Goal: Information Seeking & Learning: Compare options

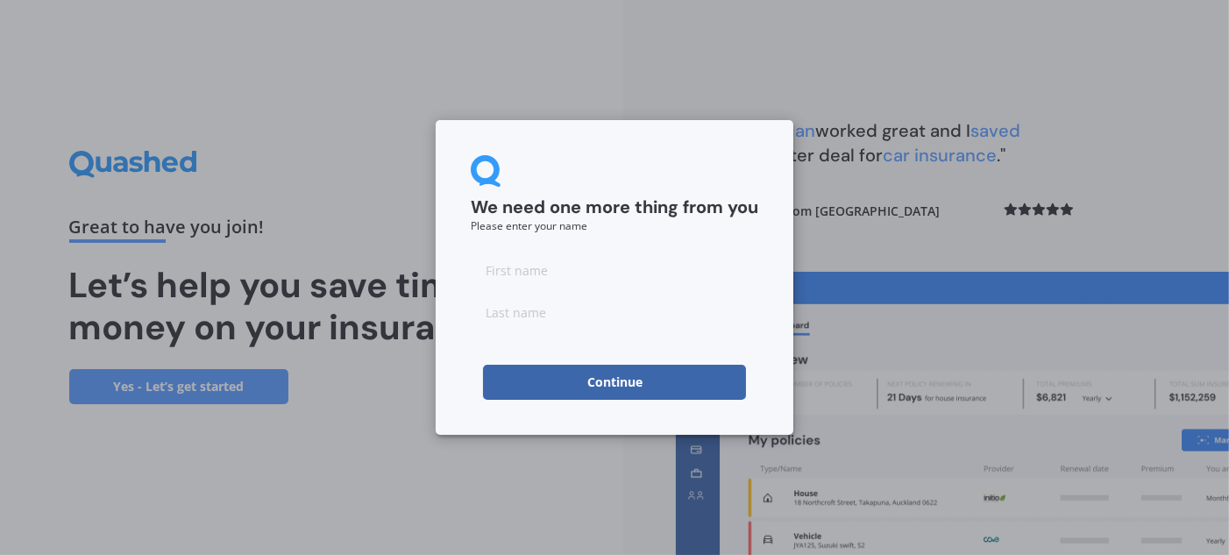
click at [537, 268] on input at bounding box center [615, 270] width 288 height 35
type input "[PERSON_NAME]"
click at [635, 388] on button "Continue" at bounding box center [614, 382] width 263 height 35
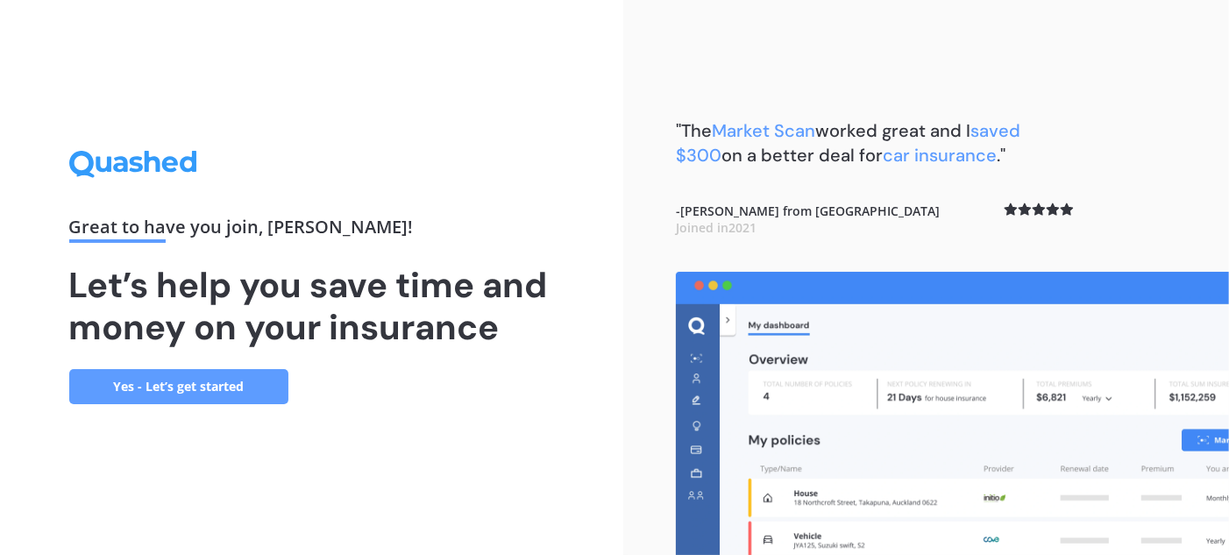
click at [223, 388] on link "Yes - Let’s get started" at bounding box center [178, 386] width 219 height 35
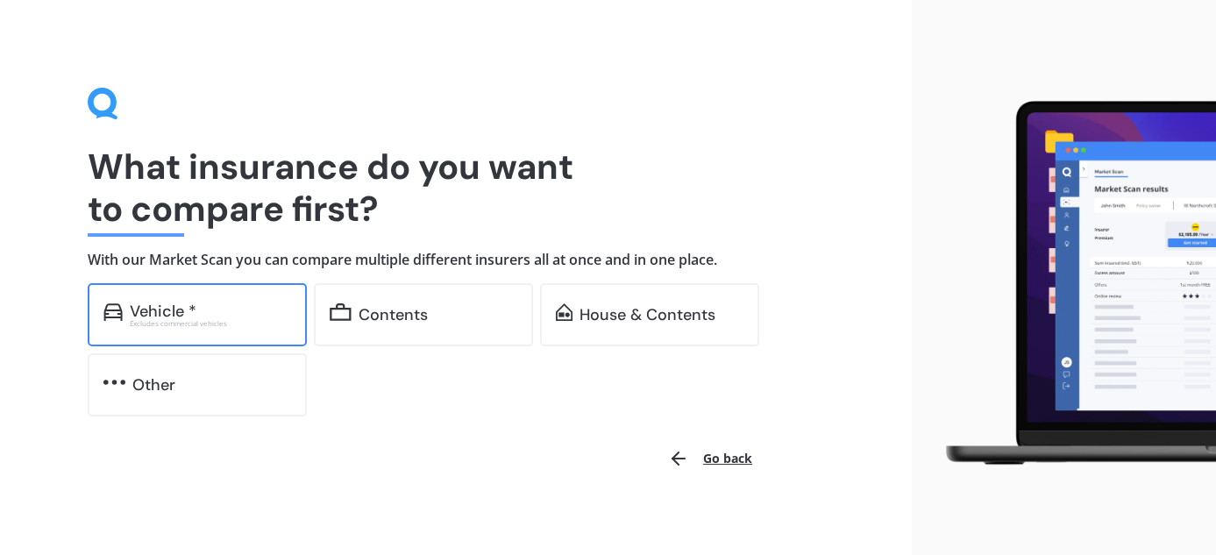
click at [206, 313] on div "Vehicle *" at bounding box center [210, 312] width 161 height 18
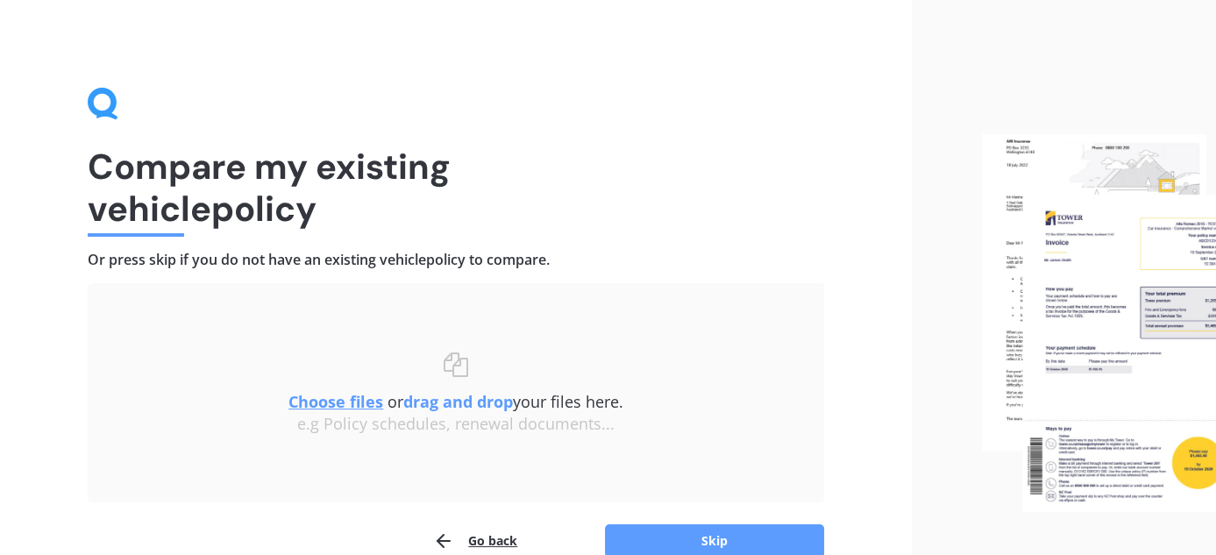
scroll to position [88, 0]
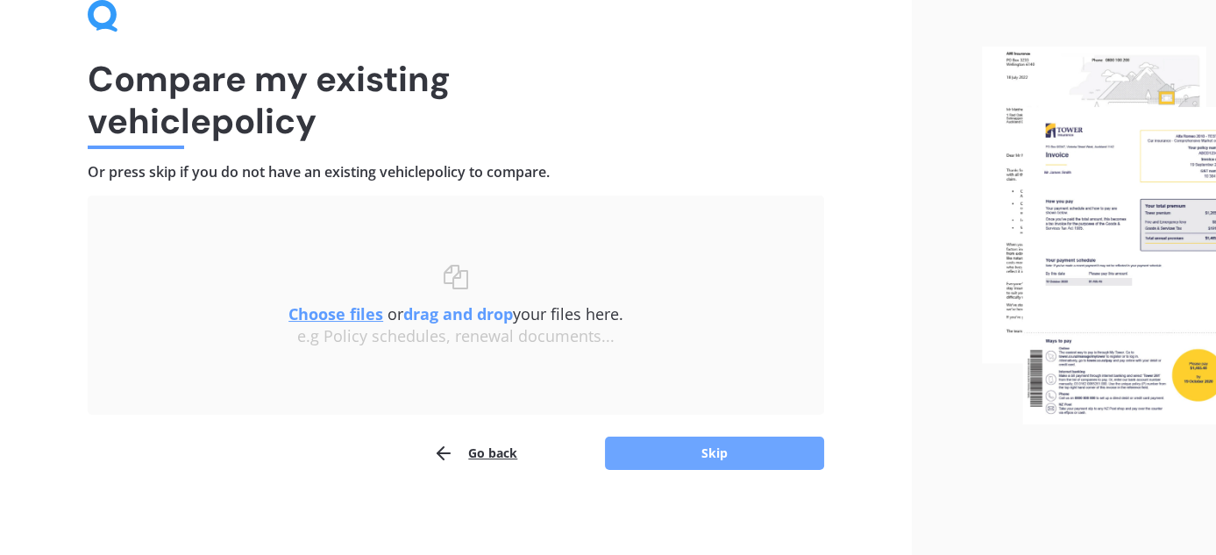
click at [725, 448] on button "Skip" at bounding box center [714, 453] width 219 height 33
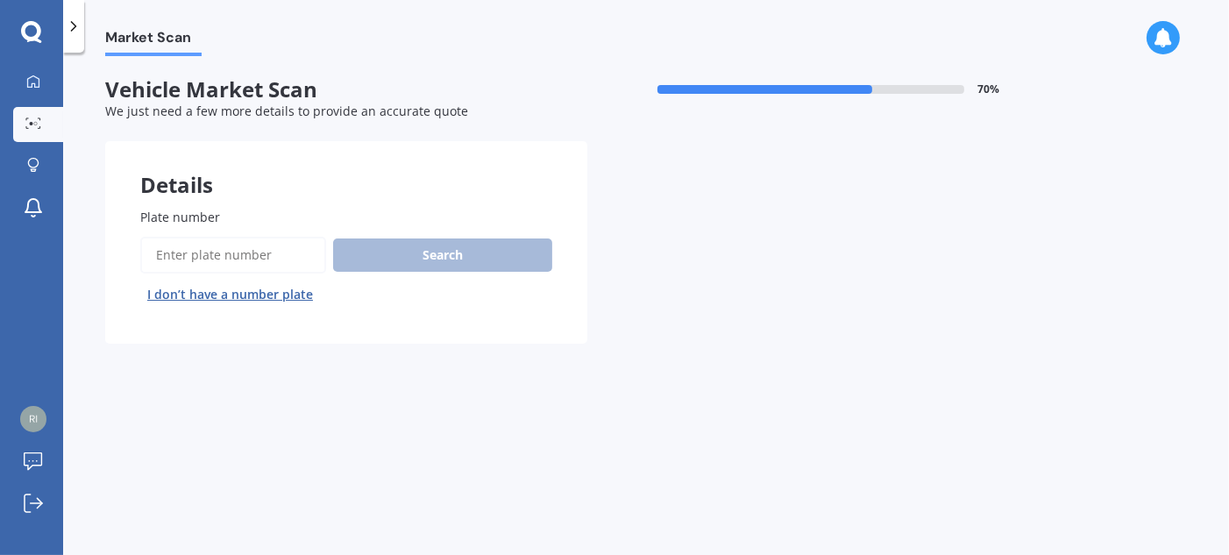
click at [251, 248] on input "Plate number" at bounding box center [233, 255] width 186 height 37
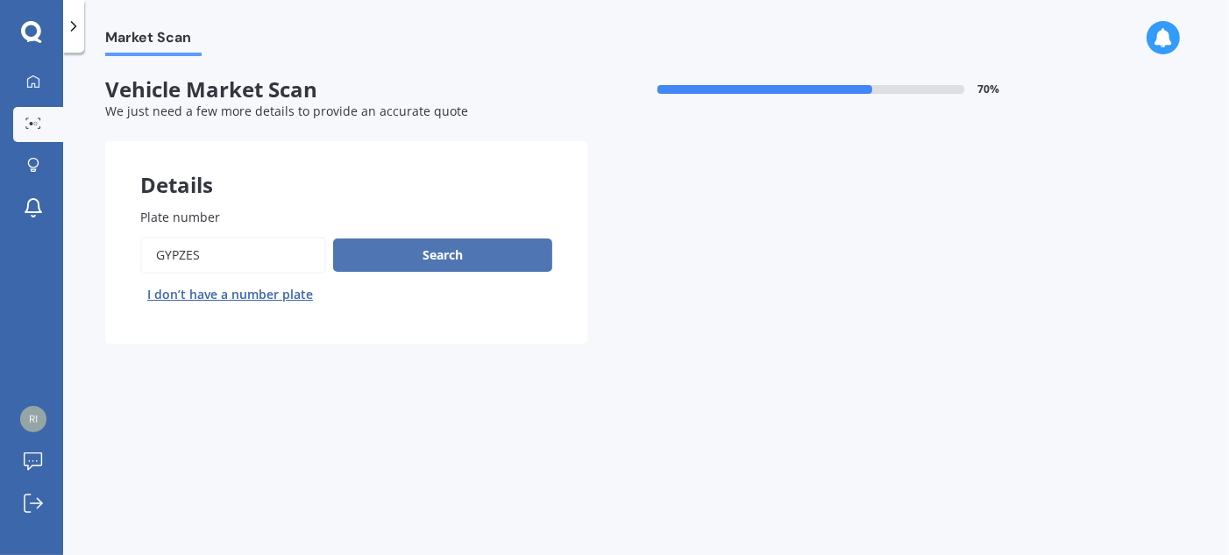
type input "GYPZES"
click at [416, 253] on button "Search" at bounding box center [442, 254] width 219 height 33
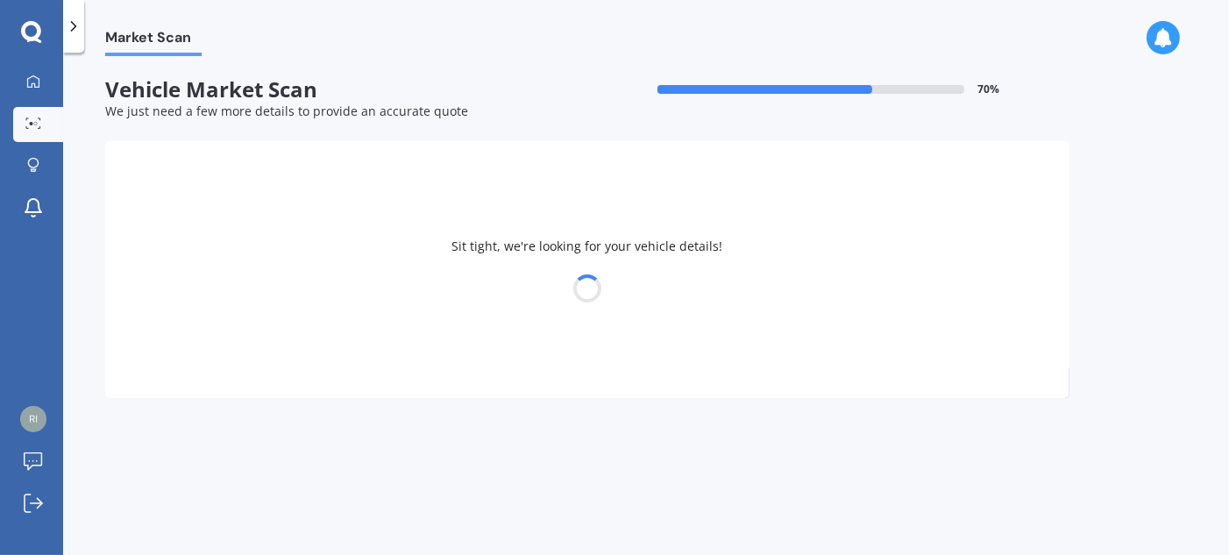
select select "HOLDEN"
select select "[US_STATE]"
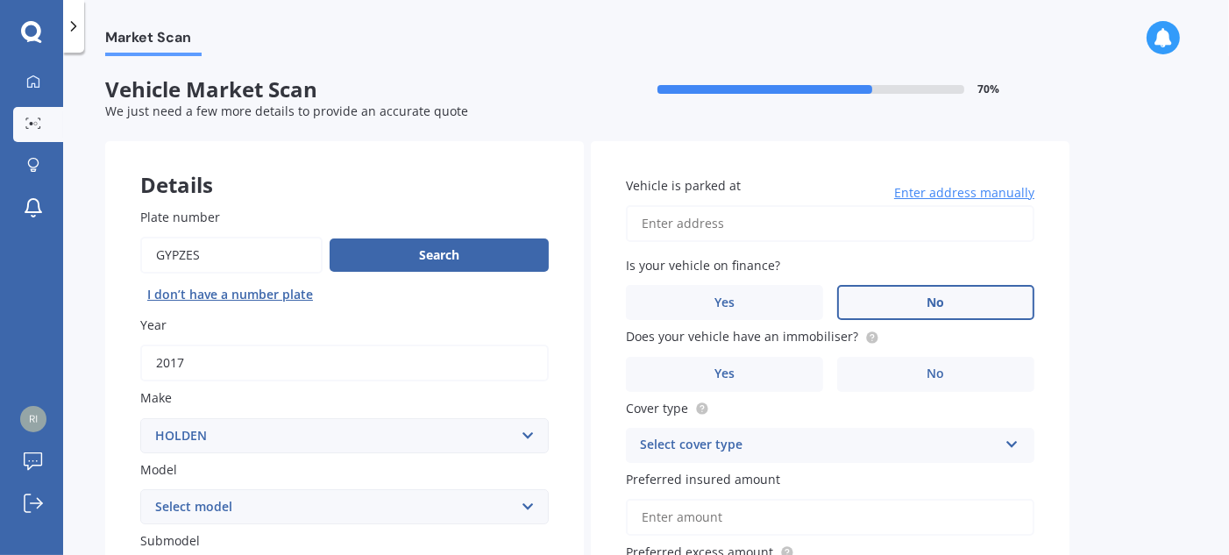
click at [961, 306] on label "No" at bounding box center [935, 302] width 197 height 35
click at [0, 0] on input "No" at bounding box center [0, 0] width 0 height 0
click at [792, 384] on label "Yes" at bounding box center [724, 374] width 197 height 35
click at [0, 0] on input "Yes" at bounding box center [0, 0] width 0 height 0
click at [1014, 445] on icon at bounding box center [1012, 441] width 15 height 12
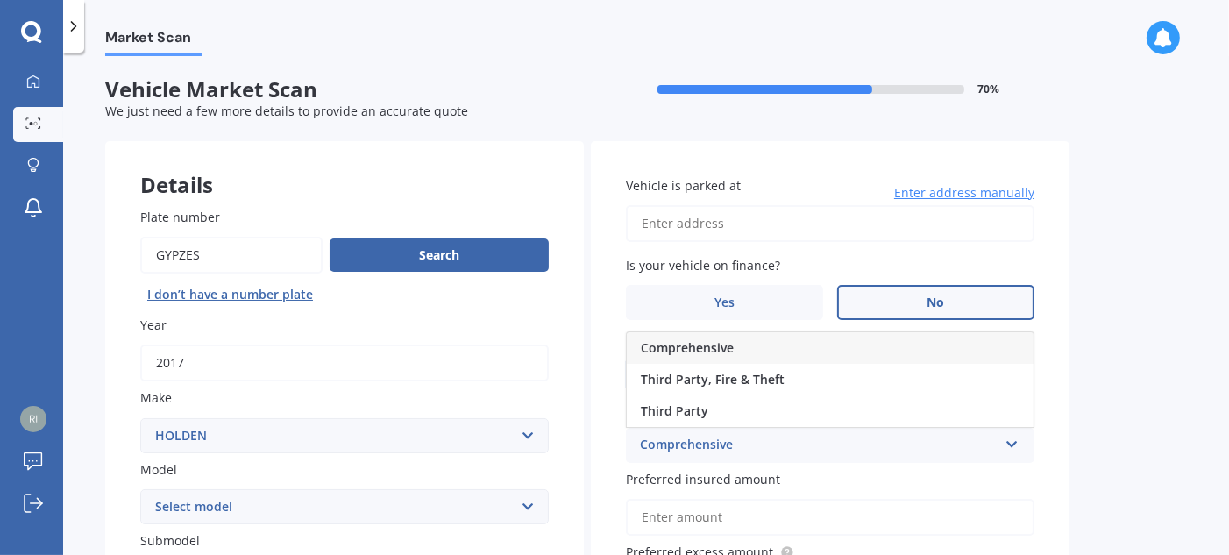
click at [834, 360] on div "Comprehensive" at bounding box center [830, 348] width 407 height 32
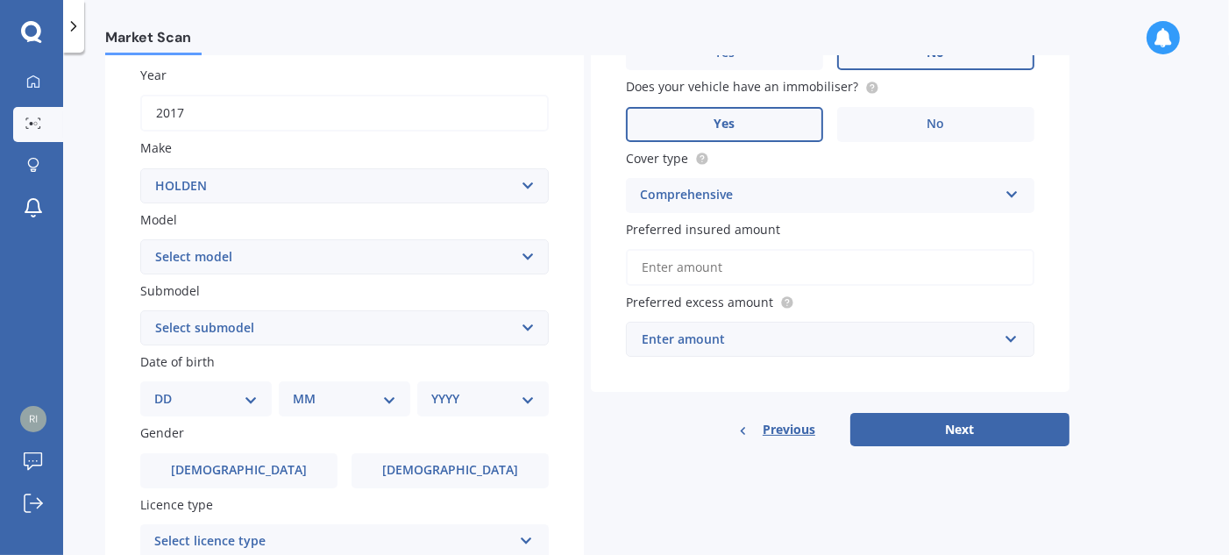
scroll to position [263, 0]
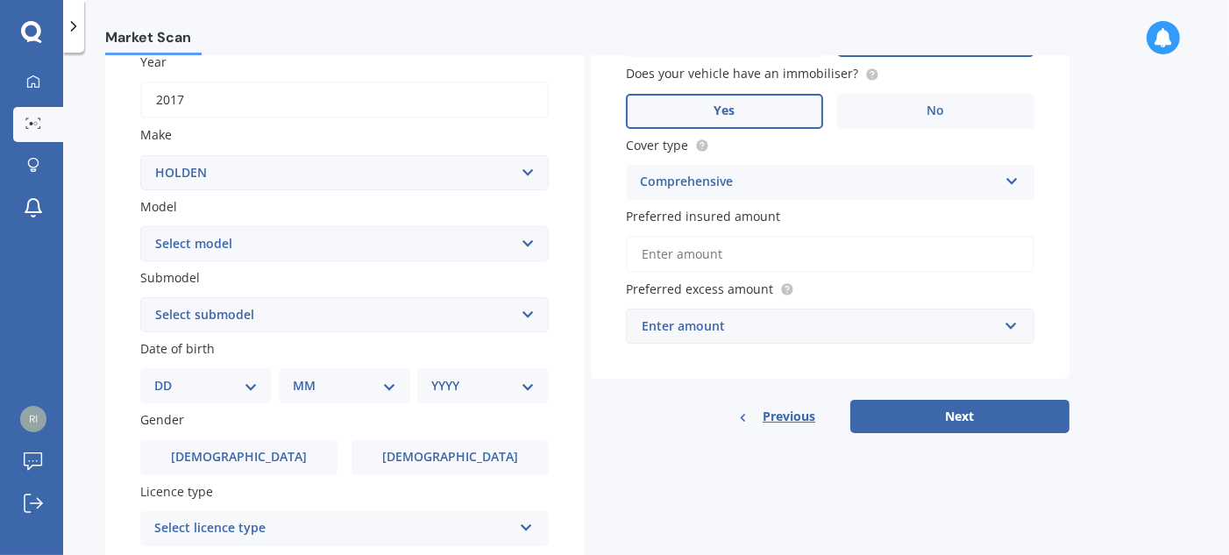
click at [700, 251] on input "Preferred insured amount" at bounding box center [830, 254] width 409 height 37
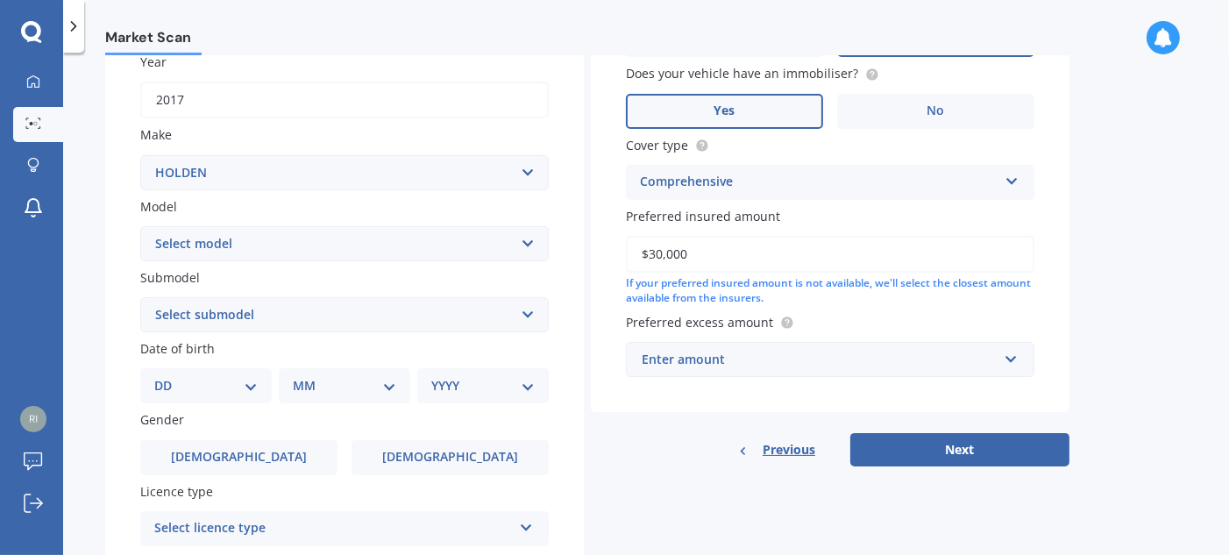
type input "$30,000"
click at [810, 395] on div "Vehicle is parked at Enter address manually Is your vehicle on finance? Yes No …" at bounding box center [830, 145] width 479 height 534
click at [1009, 365] on input "text" at bounding box center [824, 359] width 393 height 33
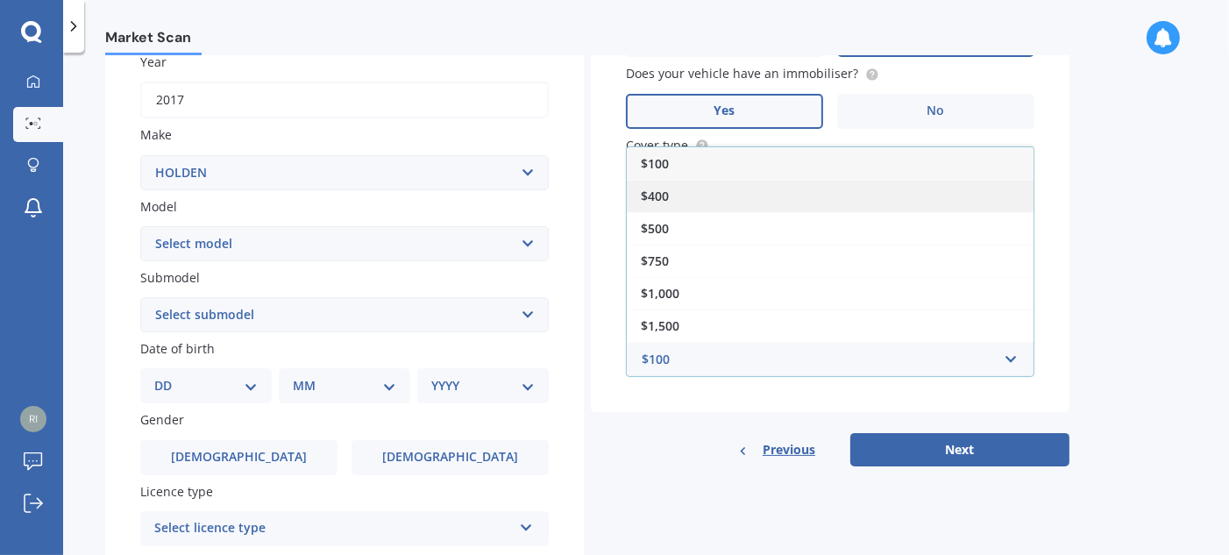
click at [751, 196] on div "$400" at bounding box center [830, 196] width 407 height 32
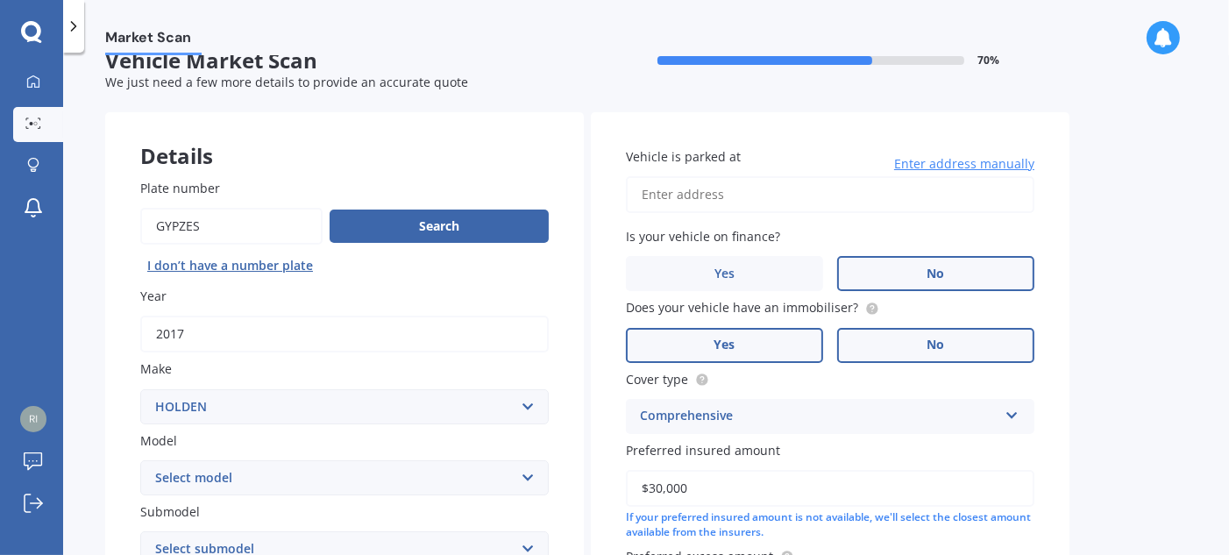
scroll to position [0, 0]
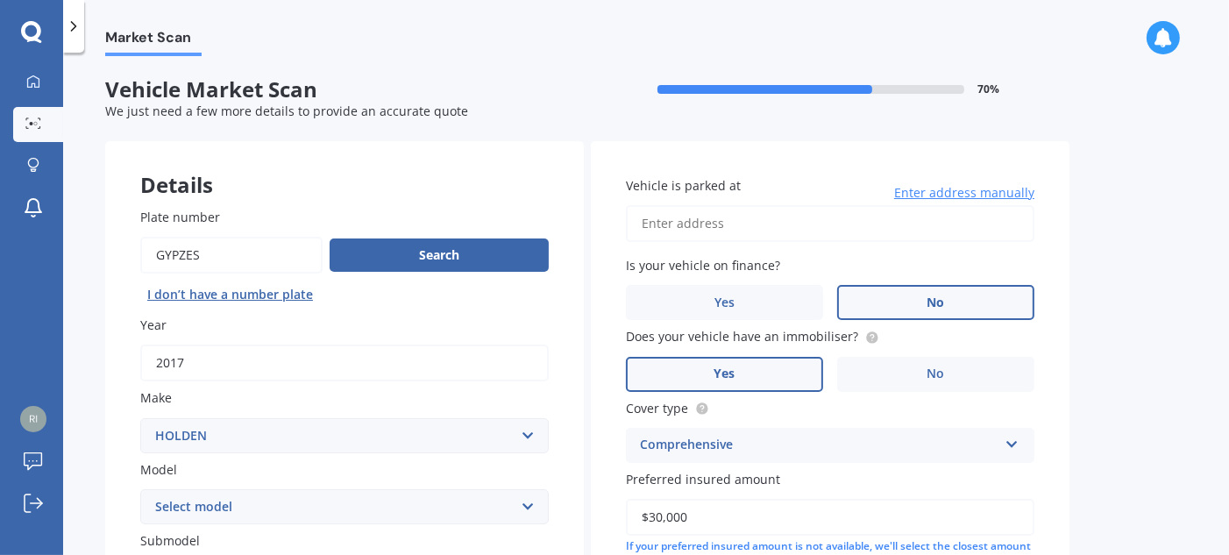
click at [814, 226] on input "Vehicle is parked at" at bounding box center [830, 223] width 409 height 37
type input "[STREET_ADDRESS]"
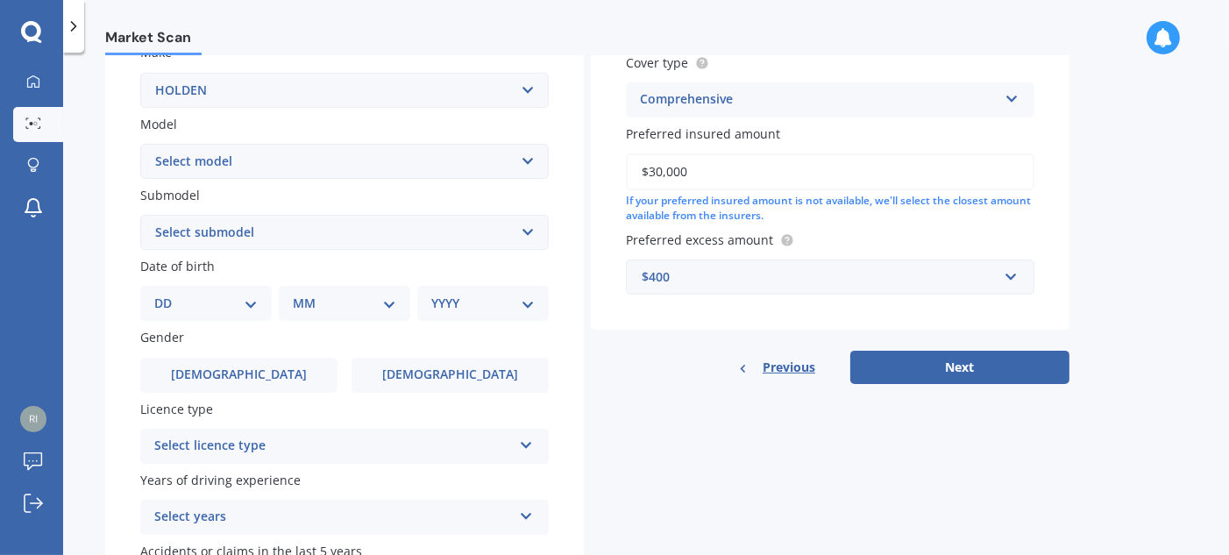
scroll to position [351, 0]
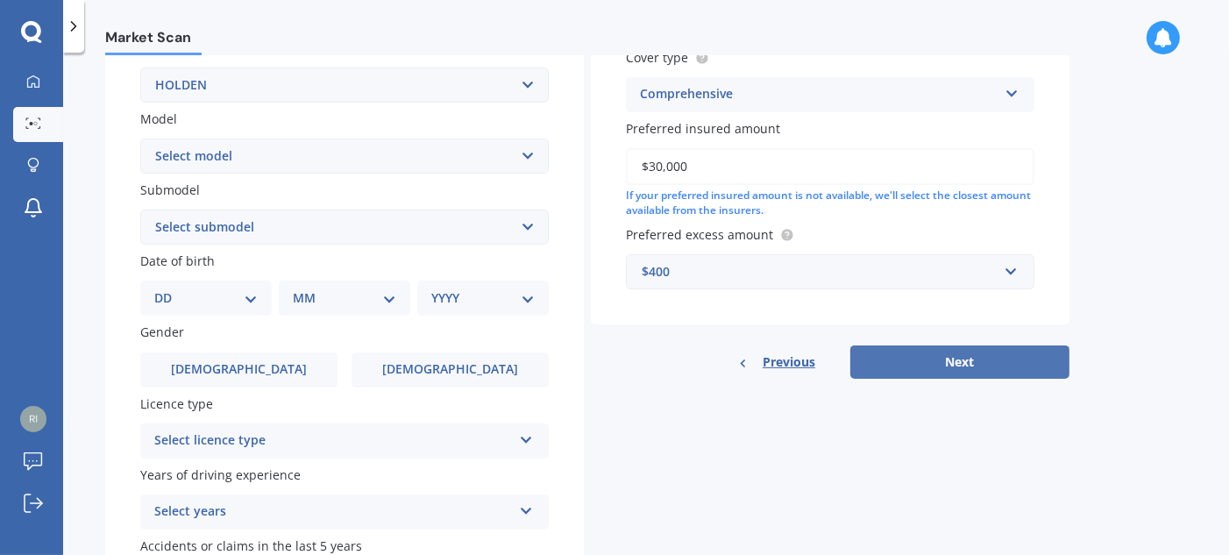
click at [909, 360] on button "Next" at bounding box center [960, 361] width 219 height 33
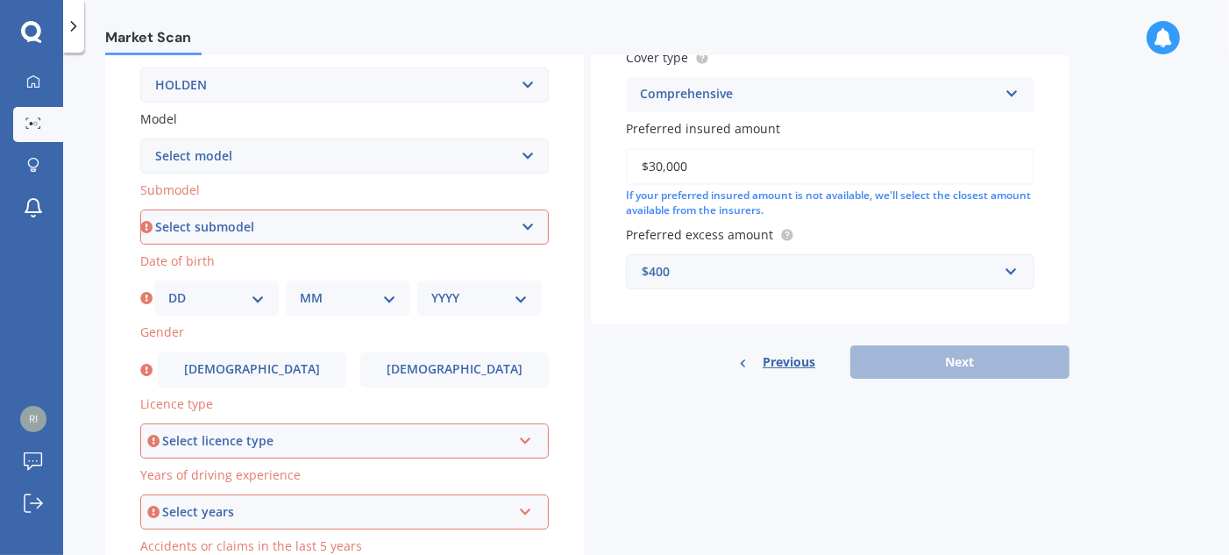
click at [525, 224] on select "Select submodel 2.8 Turbo Diesel 3.0 Turbo Diesel 2WD 3.0 Turbo Diesel 4WD LS L…" at bounding box center [344, 227] width 409 height 35
select select "LTZ"
click at [140, 210] on select "Select submodel 2.8 Turbo Diesel 3.0 Turbo Diesel 2WD 3.0 Turbo Diesel 4WD LS L…" at bounding box center [344, 227] width 409 height 35
click at [261, 302] on select "DD 01 02 03 04 05 06 07 08 09 10 11 12 13 14 15 16 17 18 19 20 21 22 23 24 25 2…" at bounding box center [216, 297] width 96 height 19
select select "24"
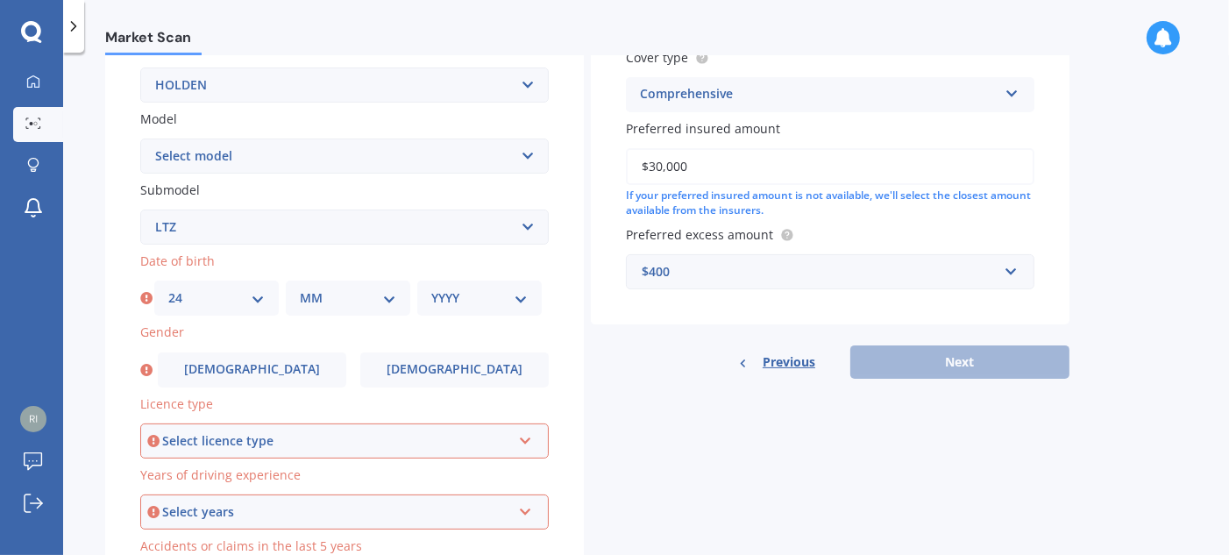
click at [168, 288] on select "DD 01 02 03 04 05 06 07 08 09 10 11 12 13 14 15 16 17 18 19 20 21 22 23 24 25 2…" at bounding box center [216, 297] width 96 height 19
click at [381, 295] on select "MM 01 02 03 04 05 06 07 08 09 10 11 12" at bounding box center [348, 297] width 96 height 19
select select "02"
click at [300, 288] on select "MM 01 02 03 04 05 06 07 08 09 10 11 12" at bounding box center [348, 297] width 96 height 19
click at [516, 296] on select "YYYY 2025 2024 2023 2022 2021 2020 2019 2018 2017 2016 2015 2014 2013 2012 2011…" at bounding box center [479, 297] width 96 height 19
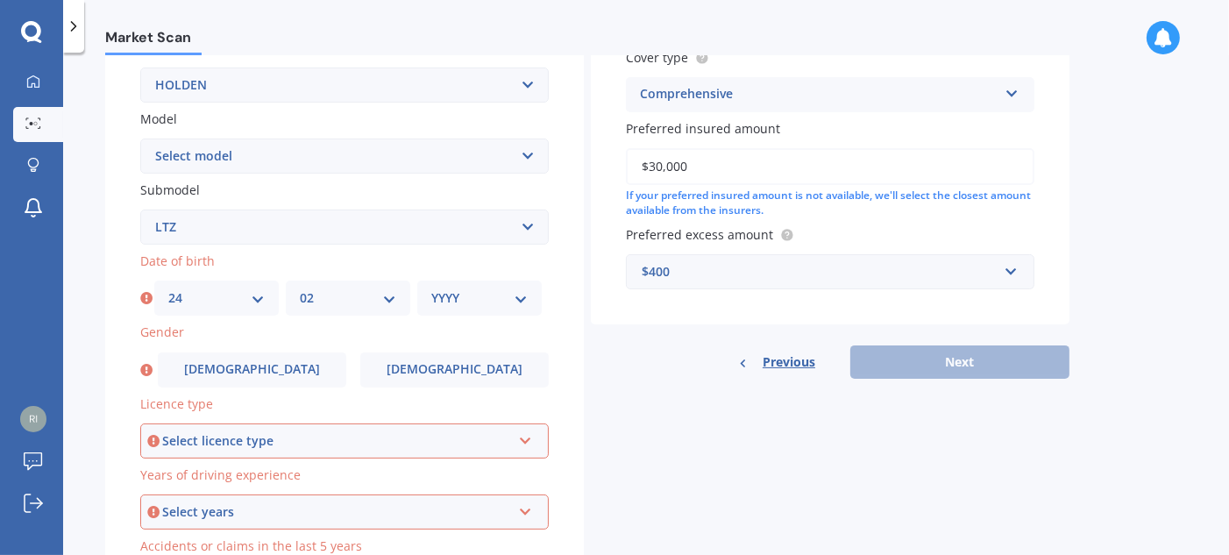
select select "1970"
click at [431, 288] on select "YYYY 2025 2024 2023 2022 2021 2020 2019 2018 2017 2016 2015 2014 2013 2012 2011…" at bounding box center [479, 297] width 96 height 19
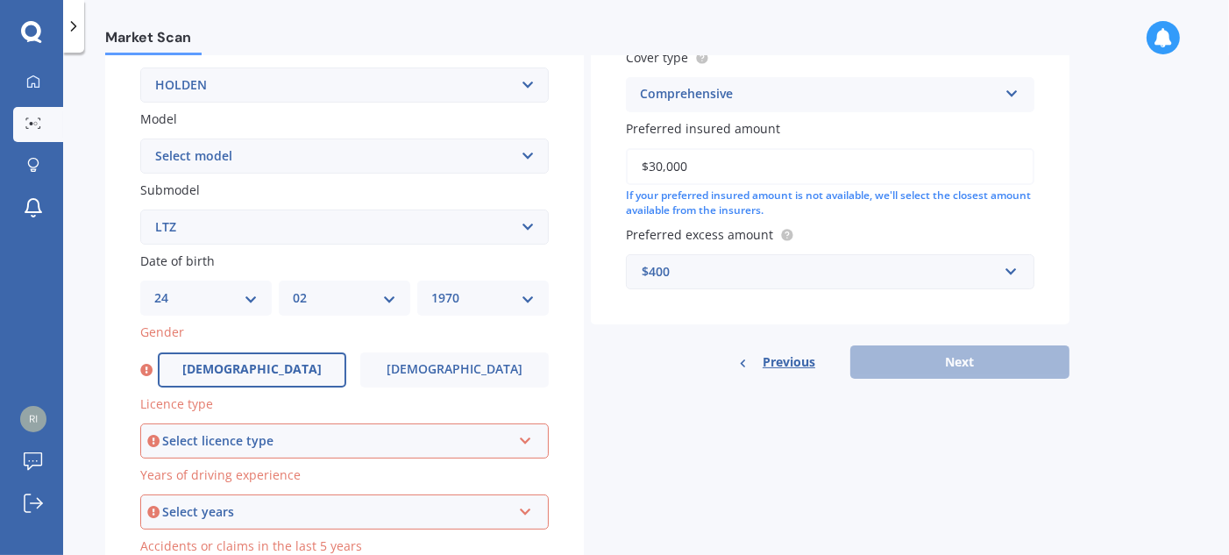
click at [256, 373] on span "[DEMOGRAPHIC_DATA]" at bounding box center [251, 369] width 139 height 15
click at [0, 0] on input "[DEMOGRAPHIC_DATA]" at bounding box center [0, 0] width 0 height 0
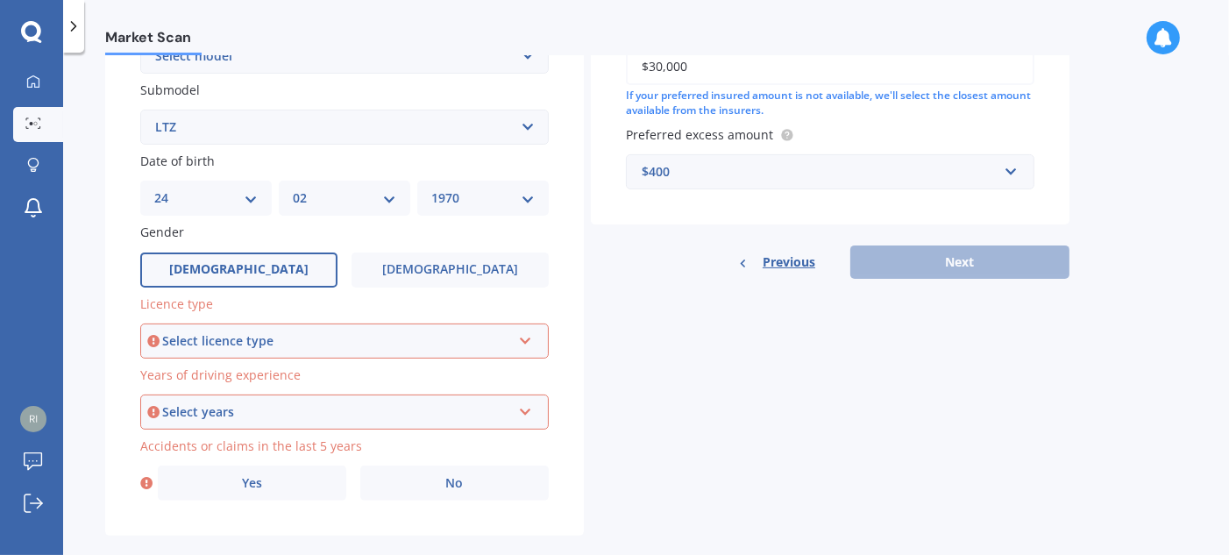
scroll to position [477, 0]
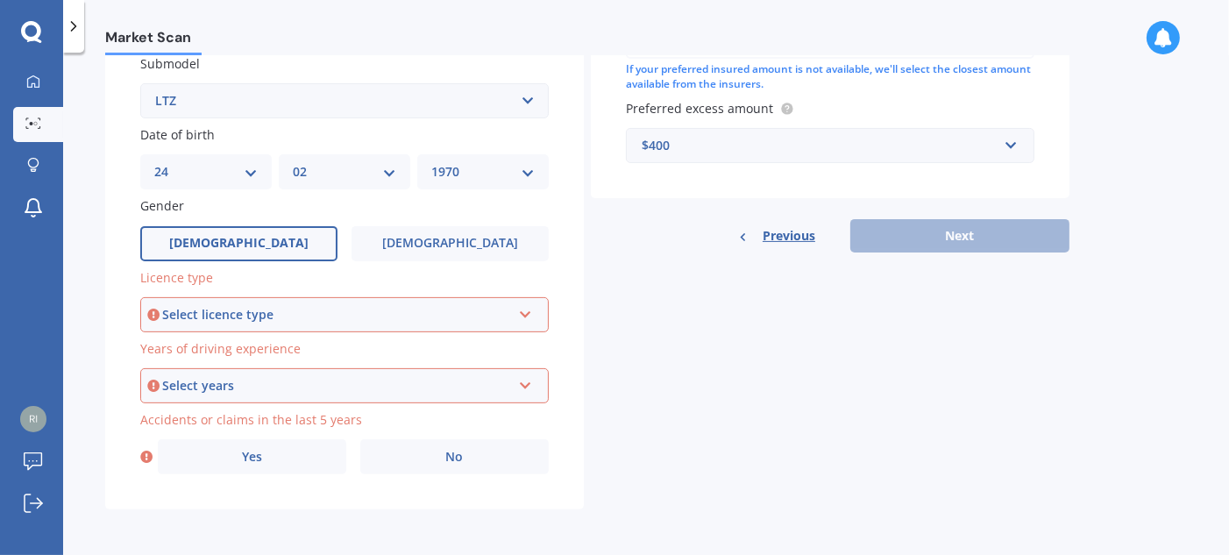
click at [529, 307] on icon at bounding box center [525, 311] width 15 height 12
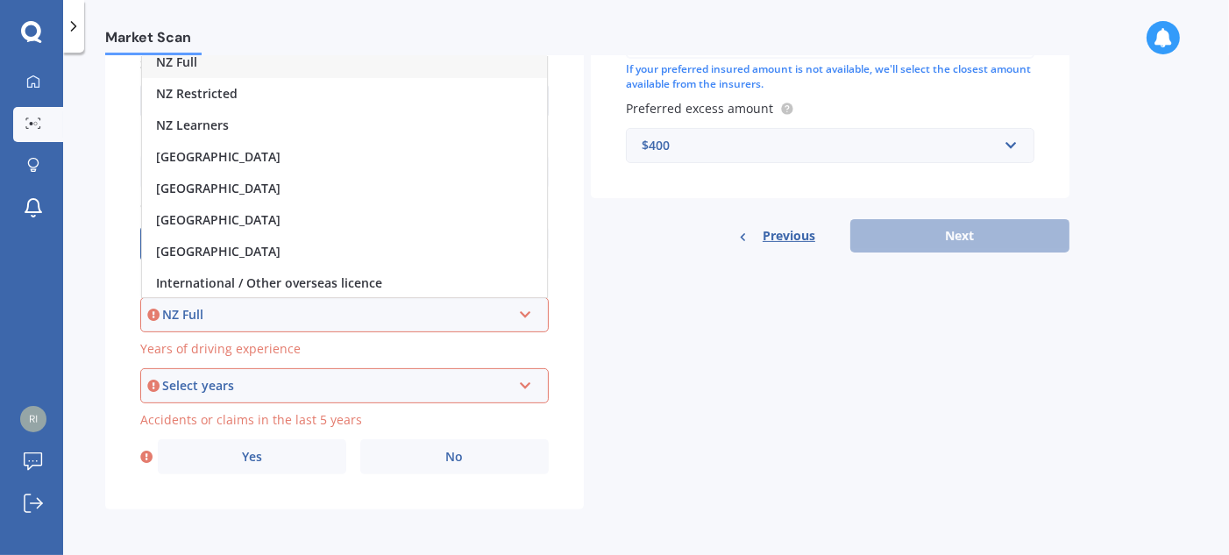
click at [255, 67] on div "NZ Full" at bounding box center [344, 62] width 405 height 32
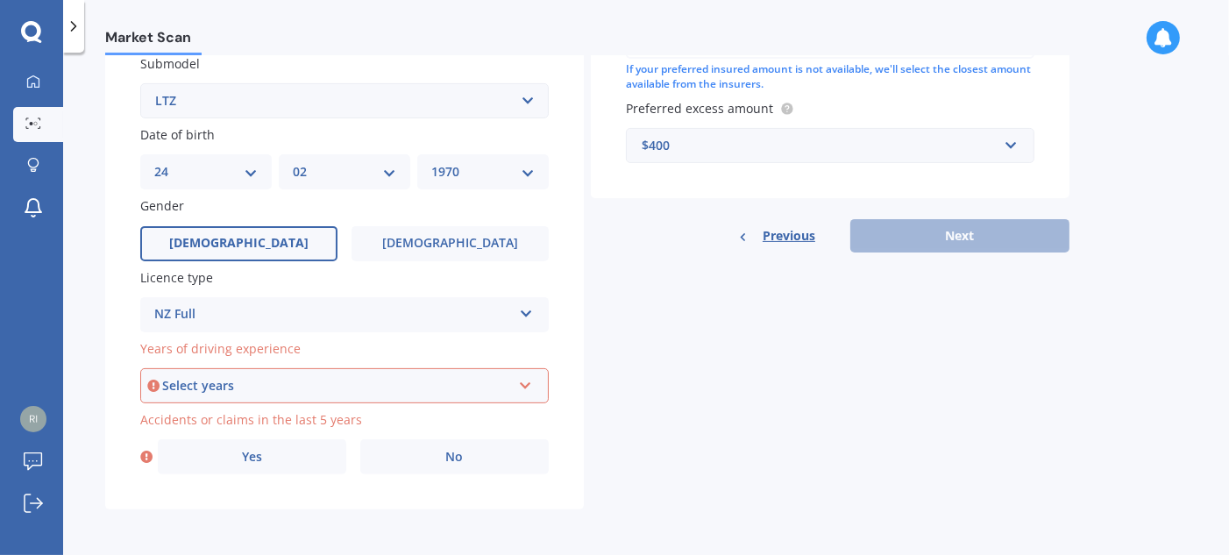
click at [523, 388] on icon at bounding box center [525, 382] width 15 height 12
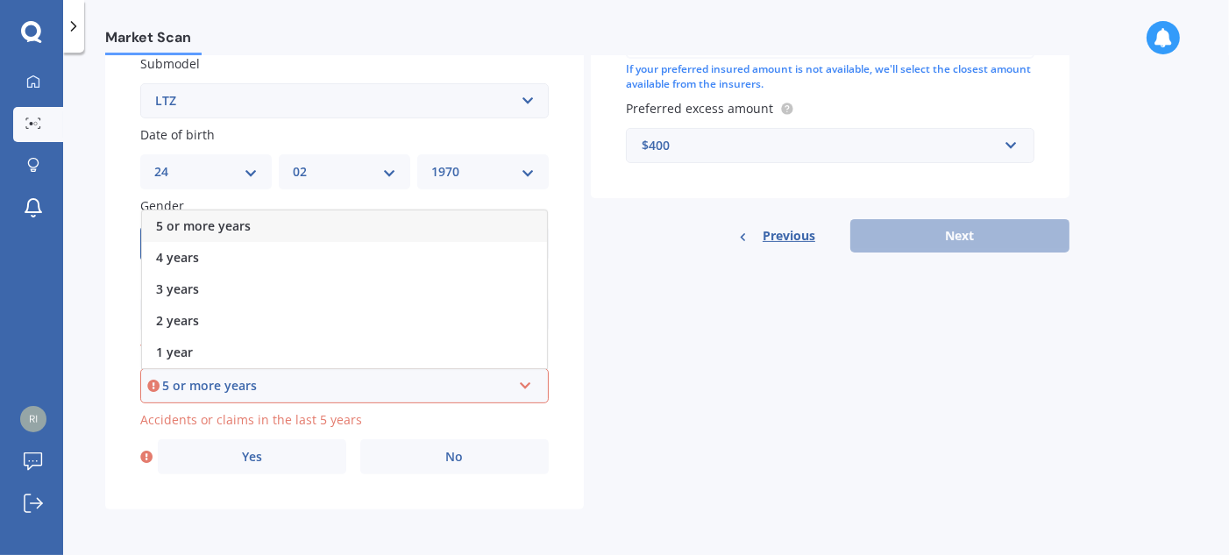
click at [361, 233] on div "5 or more years" at bounding box center [344, 226] width 405 height 32
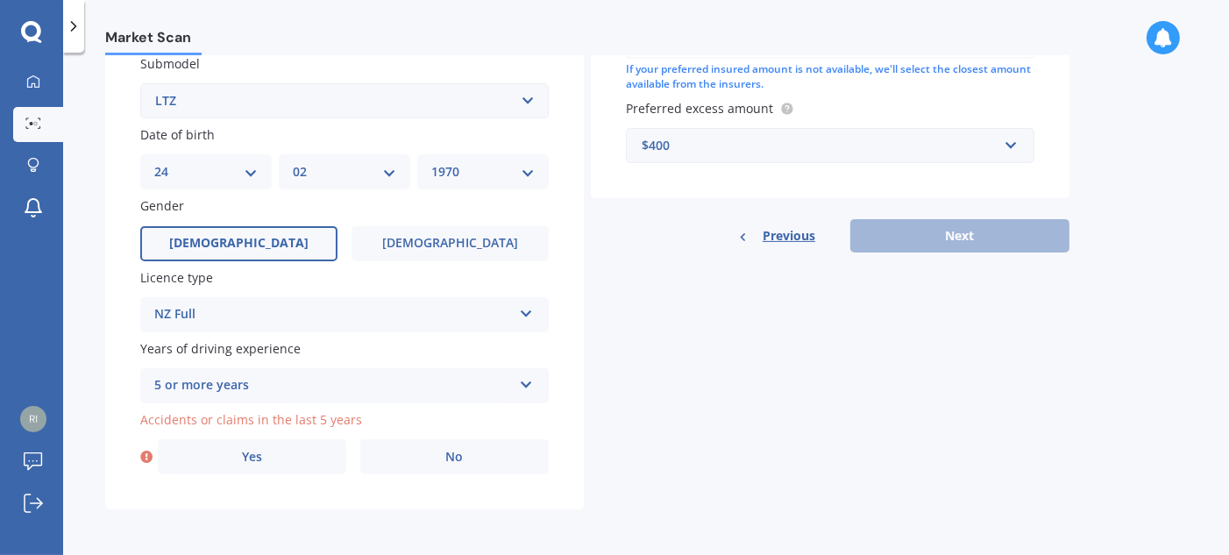
click at [522, 381] on icon at bounding box center [526, 381] width 15 height 12
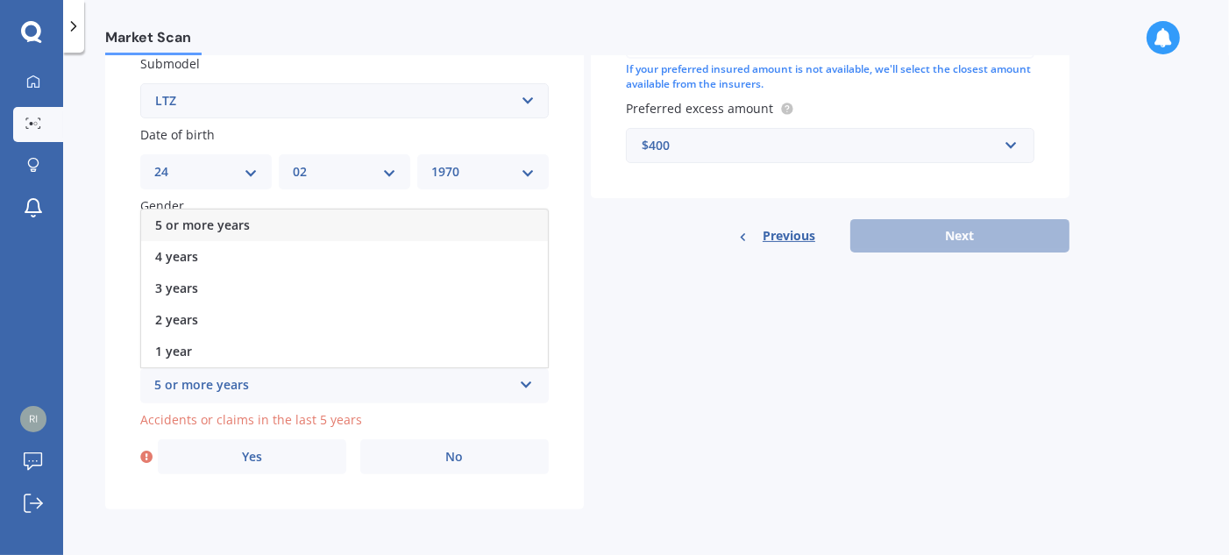
click at [393, 228] on div "5 or more years" at bounding box center [344, 226] width 407 height 32
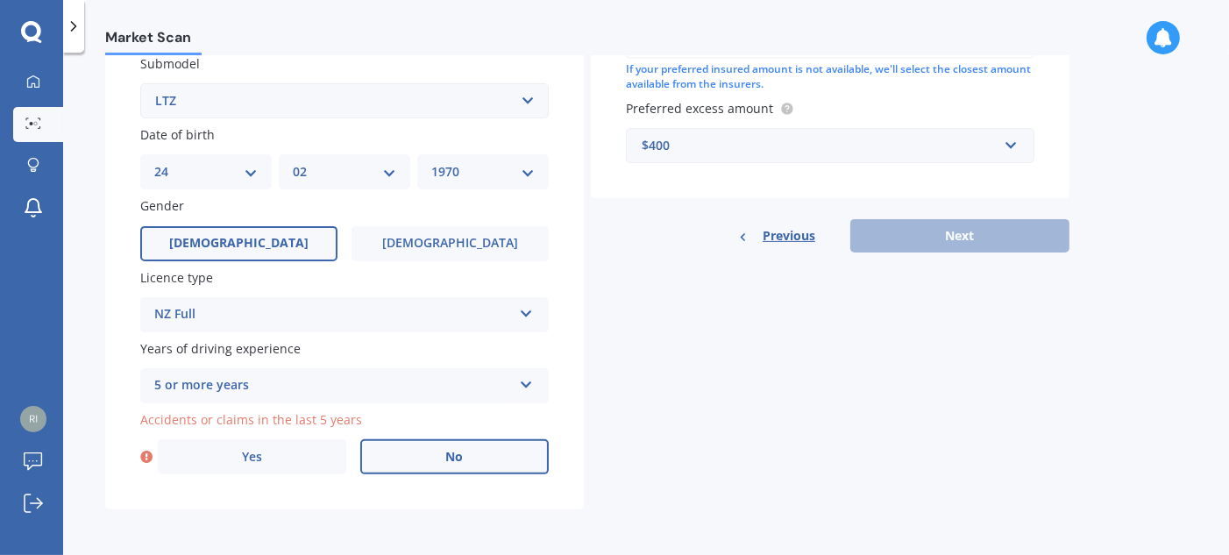
click at [413, 451] on label "No" at bounding box center [454, 456] width 189 height 35
click at [0, 0] on input "No" at bounding box center [0, 0] width 0 height 0
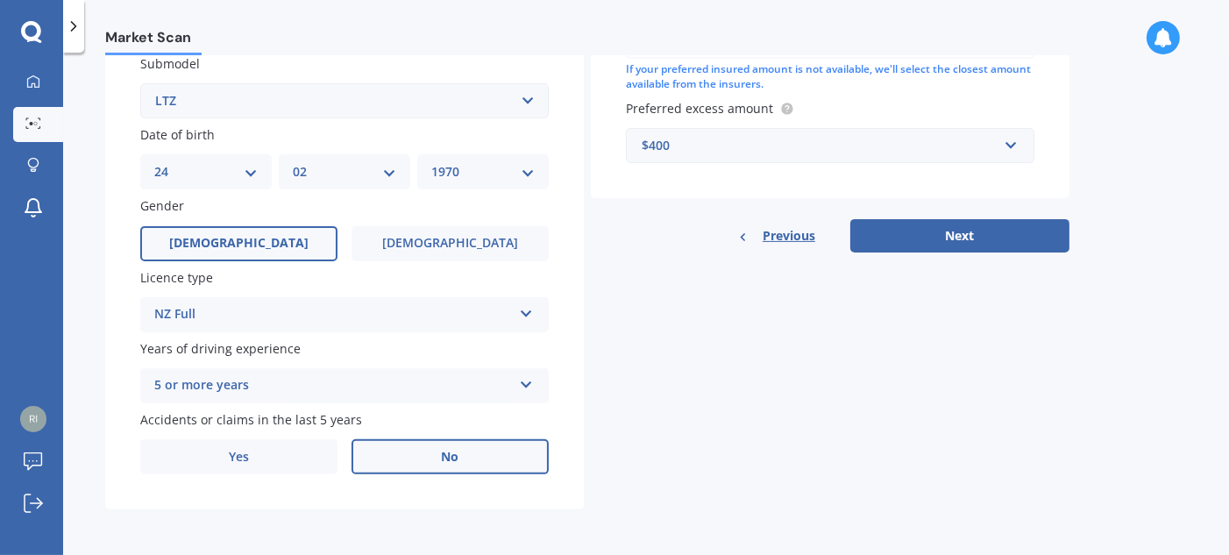
scroll to position [302, 0]
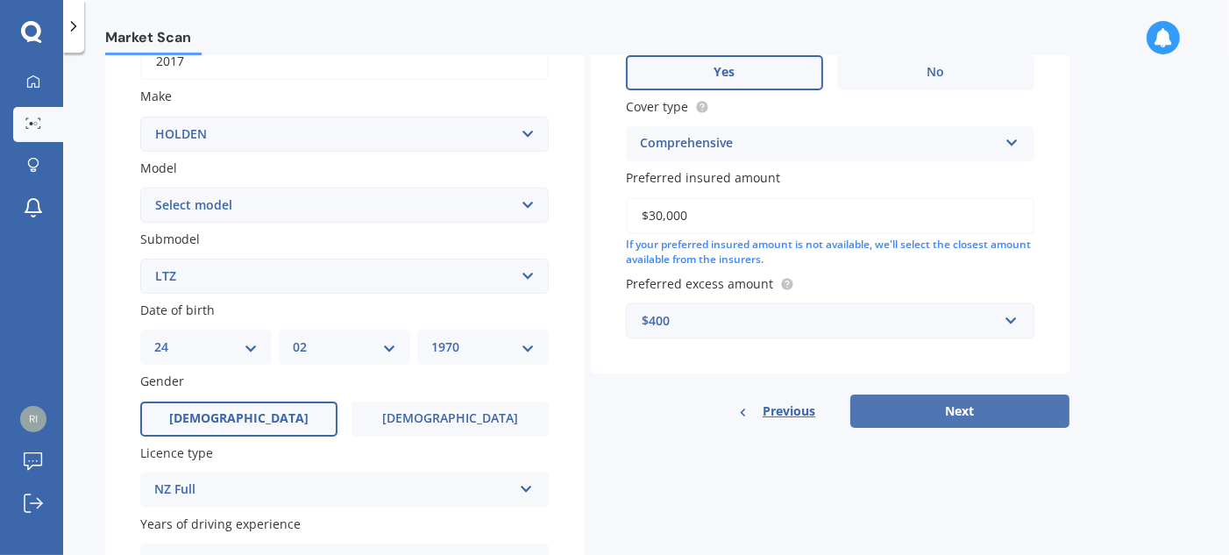
click at [937, 405] on button "Next" at bounding box center [960, 411] width 219 height 33
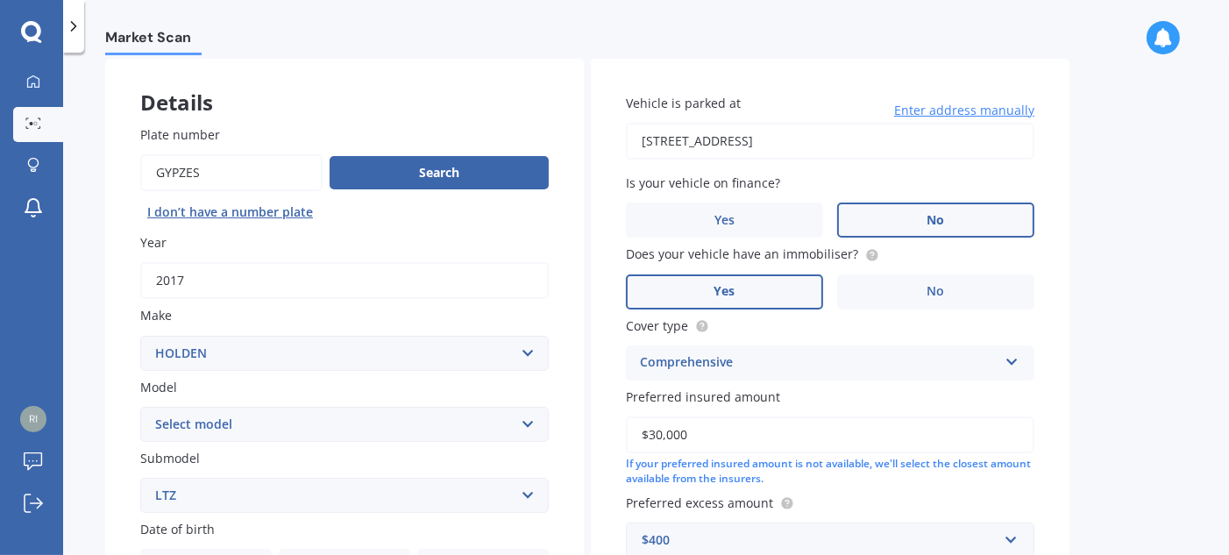
select select "24"
select select "02"
select select "1970"
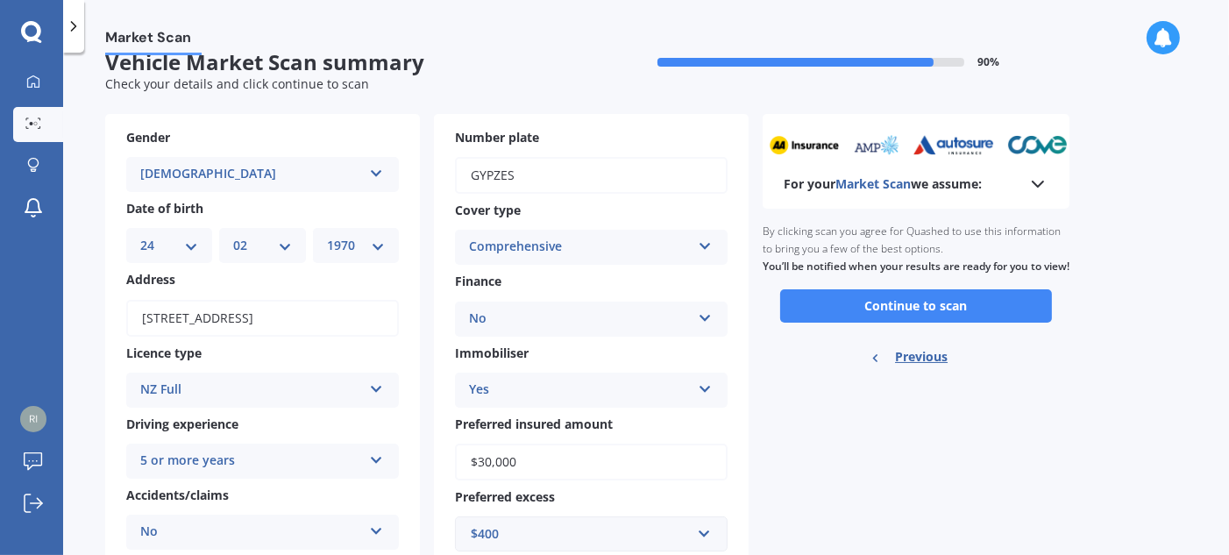
scroll to position [0, 0]
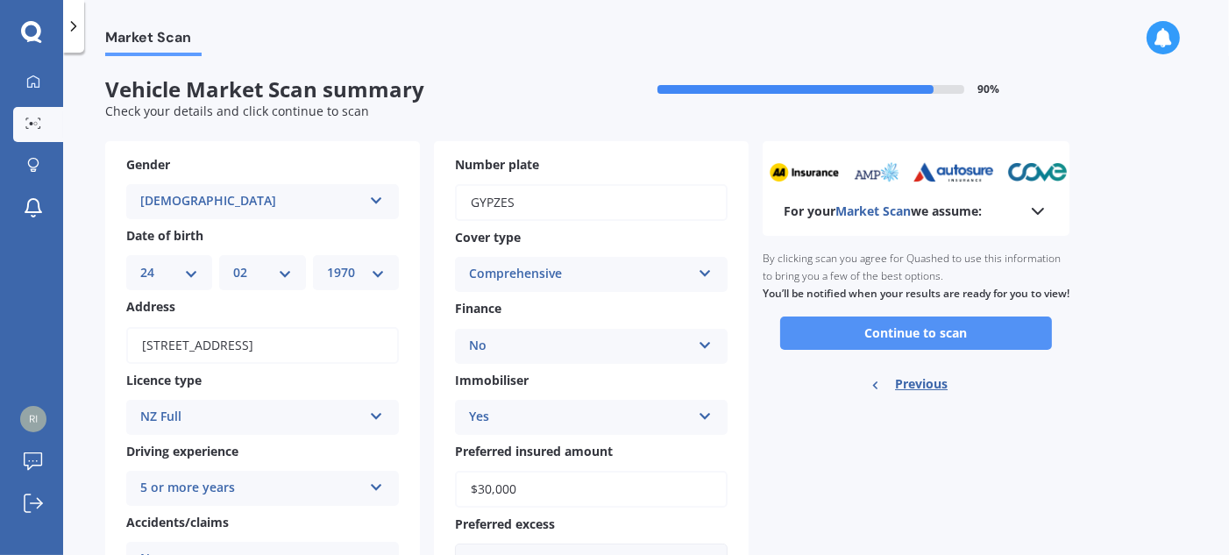
click at [902, 350] on button "Continue to scan" at bounding box center [916, 333] width 272 height 33
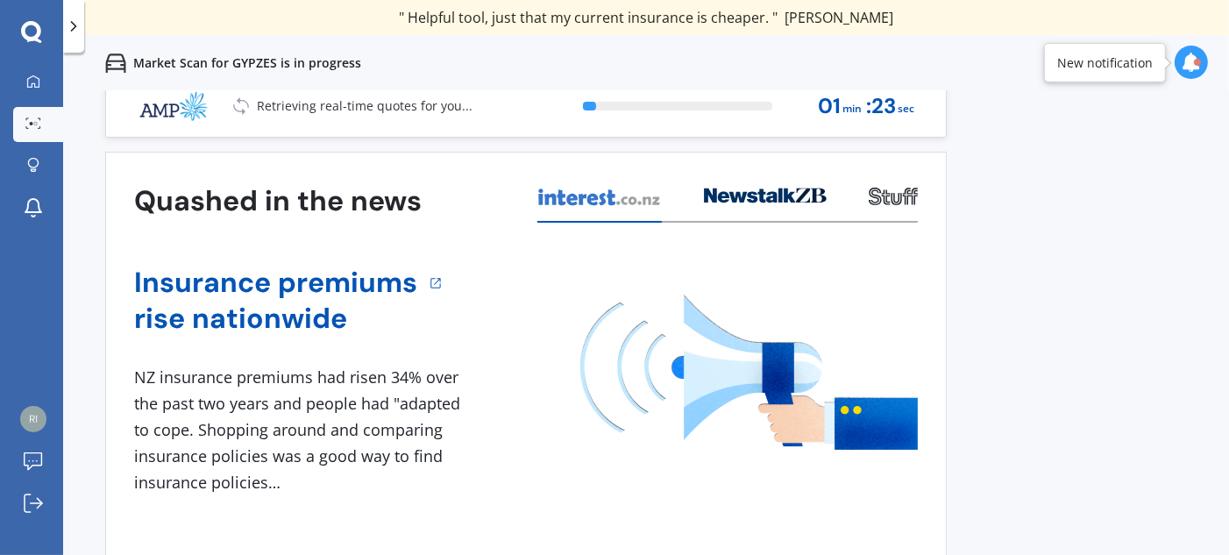
scroll to position [26, 0]
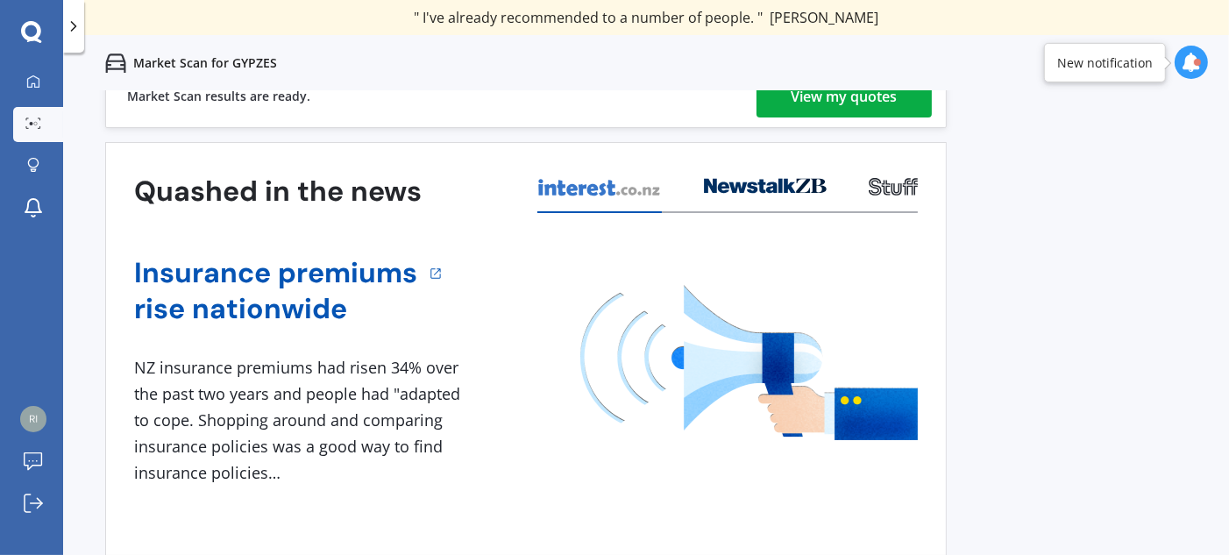
click at [843, 97] on div "View my quotes" at bounding box center [845, 96] width 106 height 42
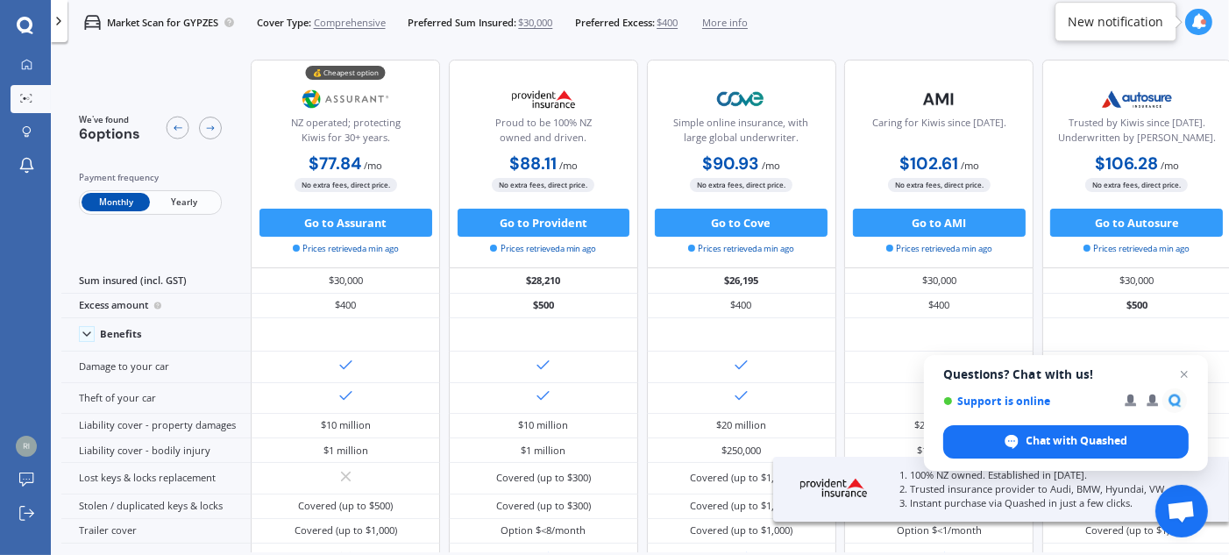
click at [197, 202] on span "Yearly" at bounding box center [184, 202] width 68 height 18
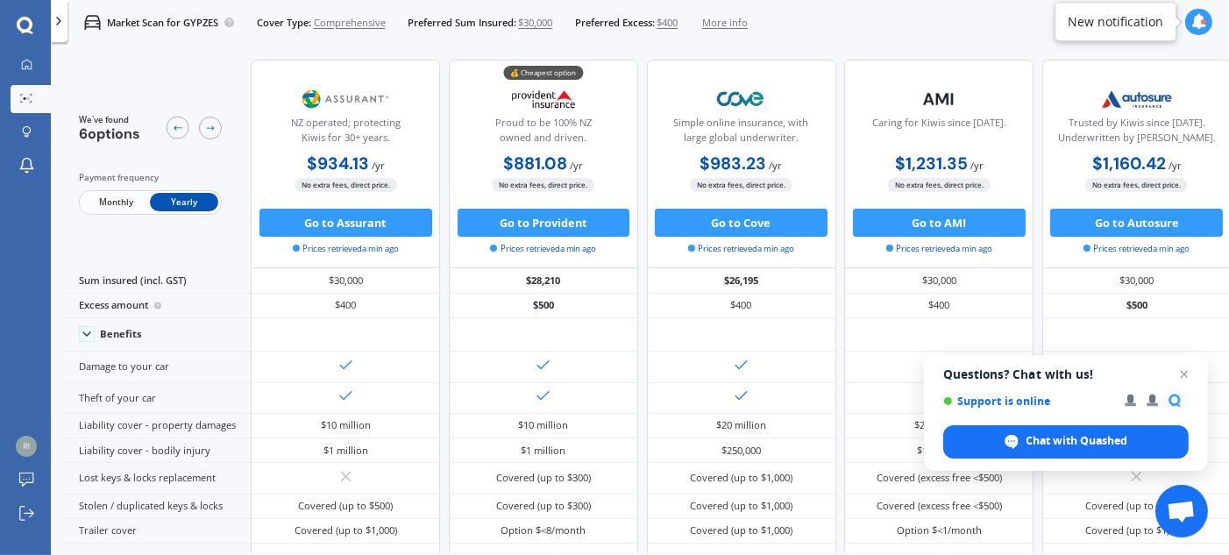
click at [540, 21] on span "$30,000" at bounding box center [535, 23] width 34 height 14
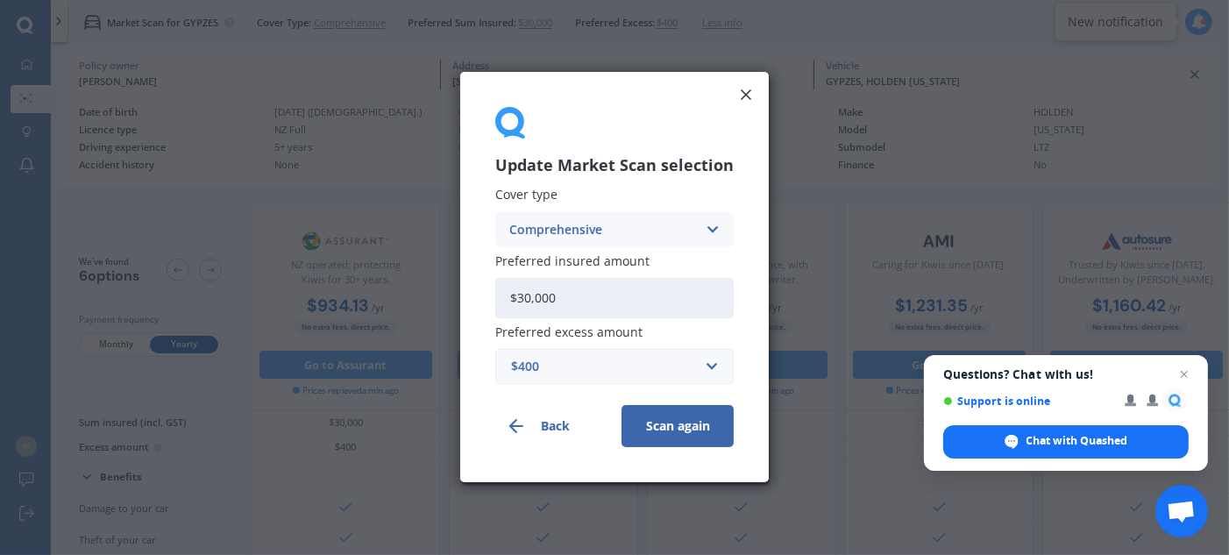
click at [521, 298] on input "$30,000" at bounding box center [614, 298] width 238 height 40
drag, startPoint x: 531, startPoint y: 296, endPoint x: 521, endPoint y: 294, distance: 10.8
click at [521, 294] on input "$30,000" at bounding box center [614, 298] width 238 height 40
type input "$21,000"
click at [663, 419] on button "Scan again" at bounding box center [678, 427] width 112 height 42
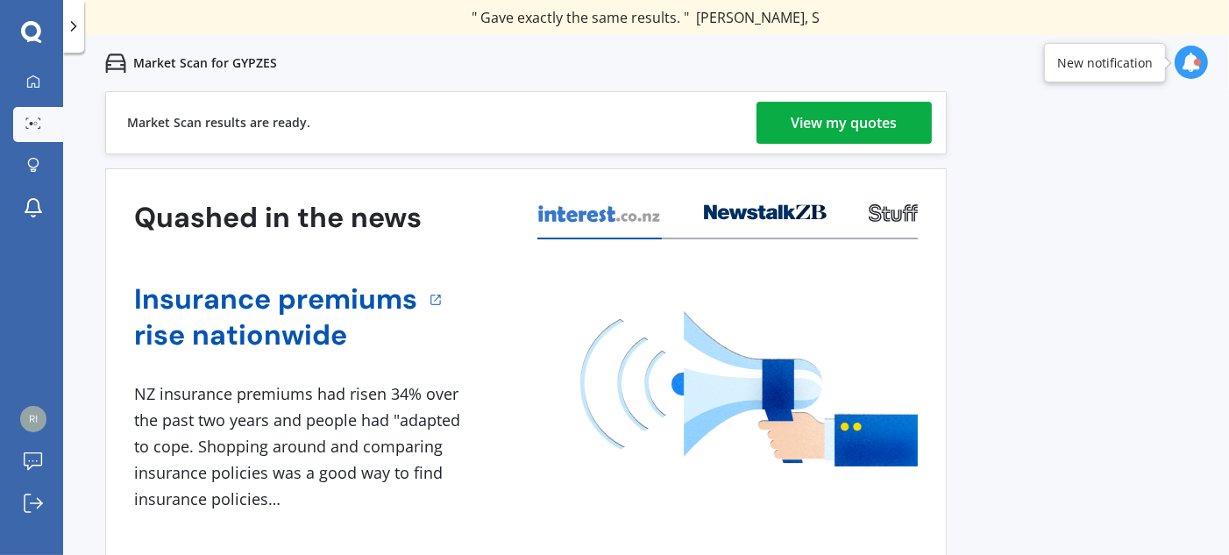
click at [829, 128] on div "View my quotes" at bounding box center [845, 123] width 106 height 42
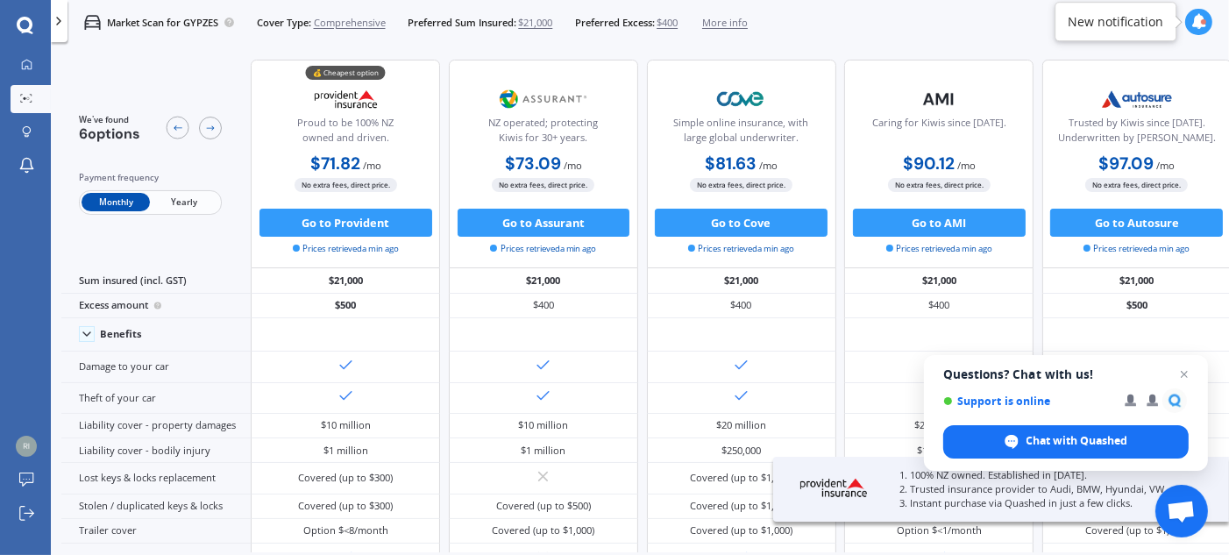
click at [180, 198] on span "Yearly" at bounding box center [184, 202] width 68 height 18
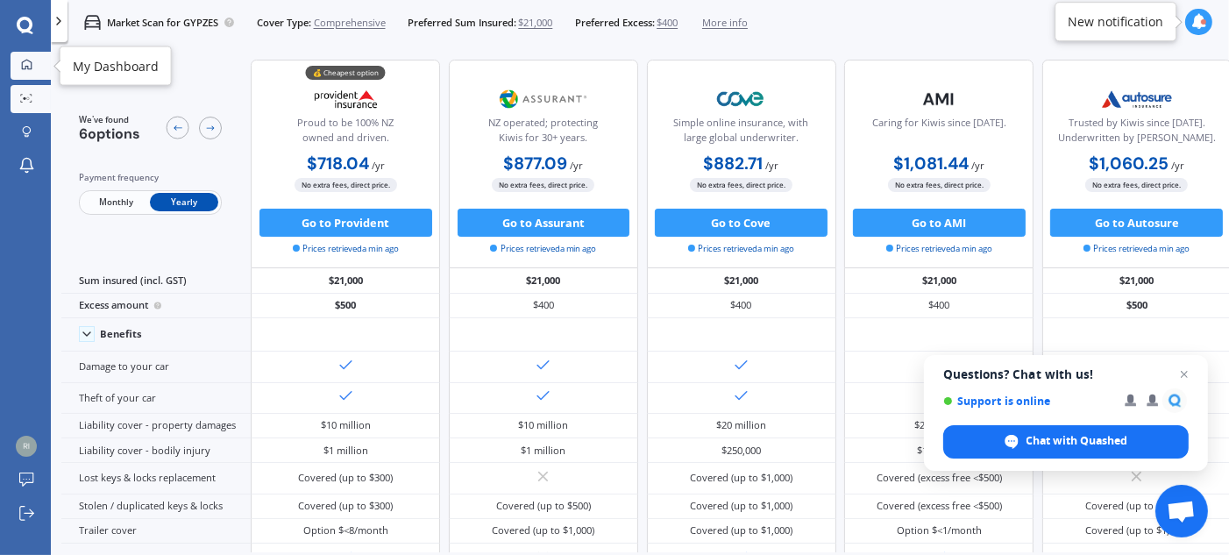
click at [30, 61] on icon at bounding box center [26, 64] width 11 height 11
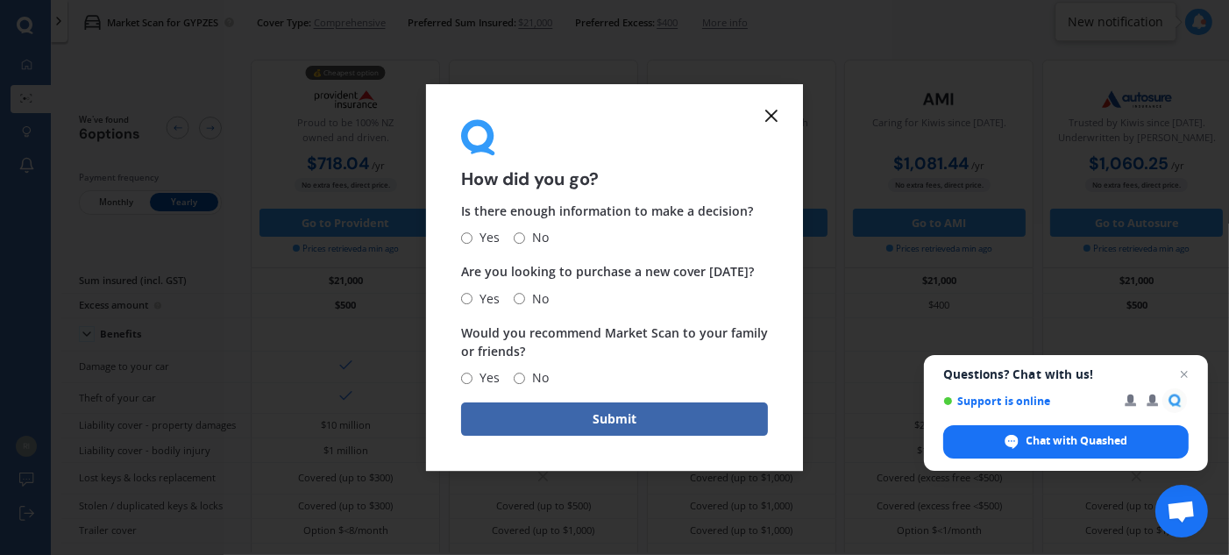
click at [471, 234] on input "Yes" at bounding box center [466, 237] width 11 height 11
radio input "true"
drag, startPoint x: 467, startPoint y: 292, endPoint x: 497, endPoint y: 292, distance: 29.8
click at [486, 292] on label "Yes" at bounding box center [480, 298] width 39 height 21
click at [519, 300] on input "No" at bounding box center [519, 298] width 11 height 11
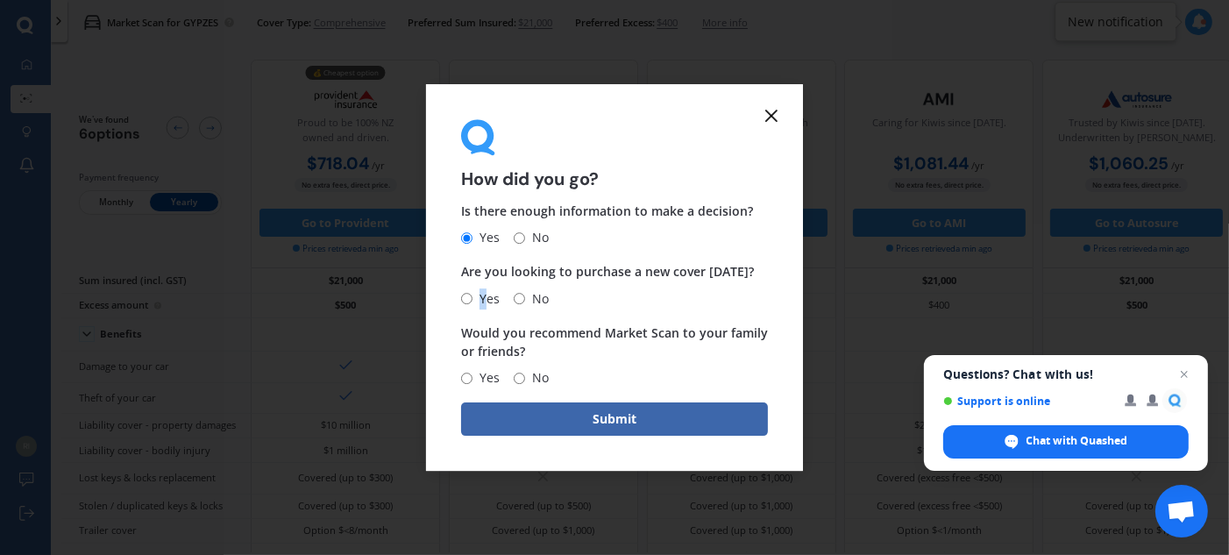
radio input "true"
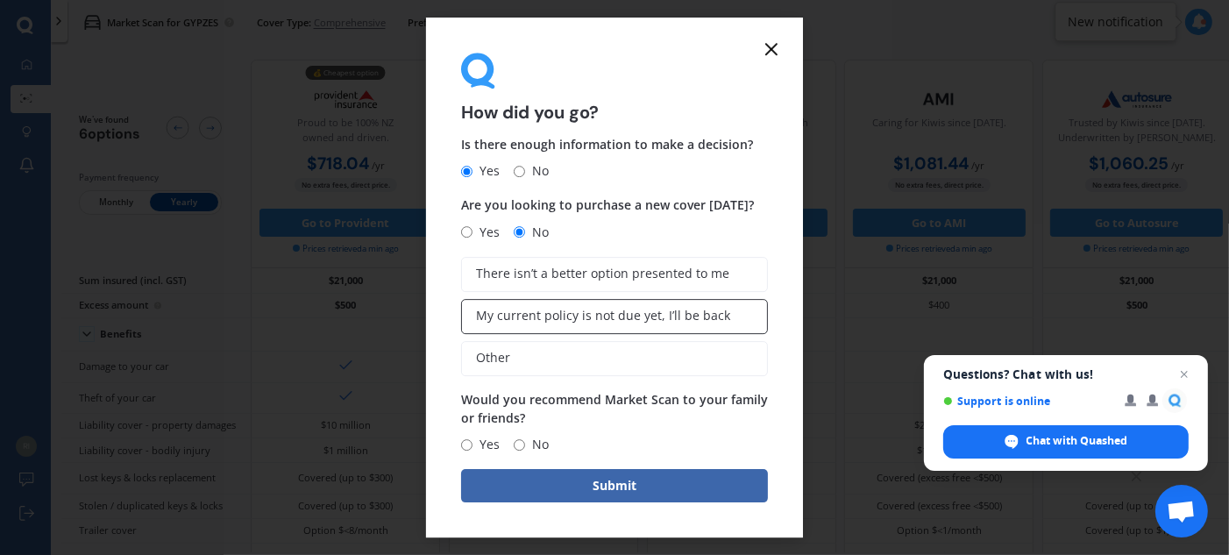
click at [552, 327] on label "My current policy is not due yet, I’ll be back" at bounding box center [614, 316] width 307 height 35
click at [0, 0] on input "My current policy is not due yet, I’ll be back" at bounding box center [0, 0] width 0 height 0
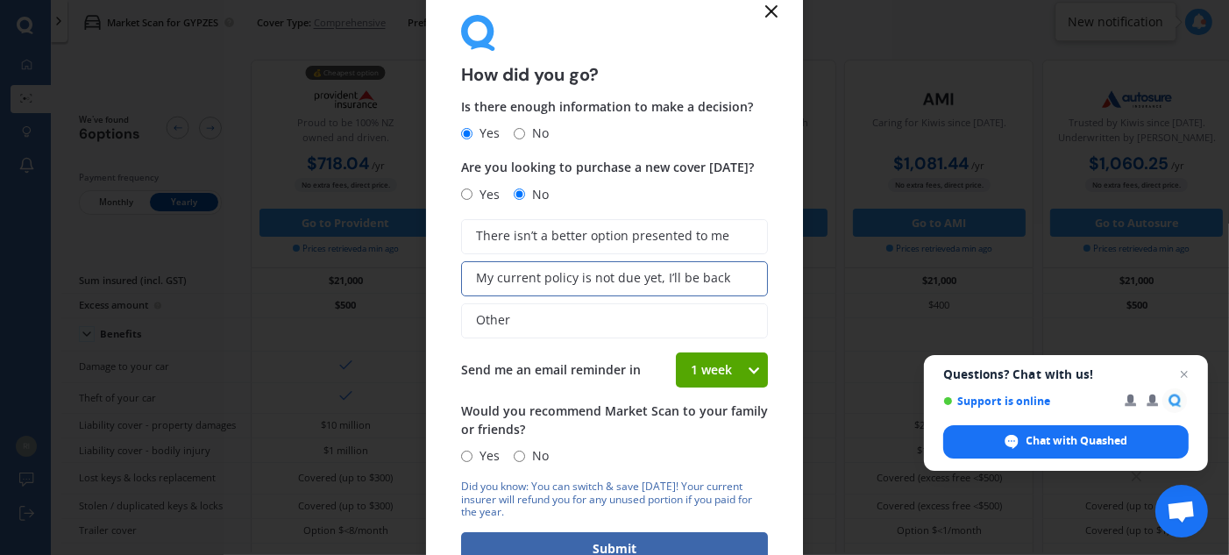
click at [519, 458] on input "No" at bounding box center [519, 456] width 11 height 11
radio input "true"
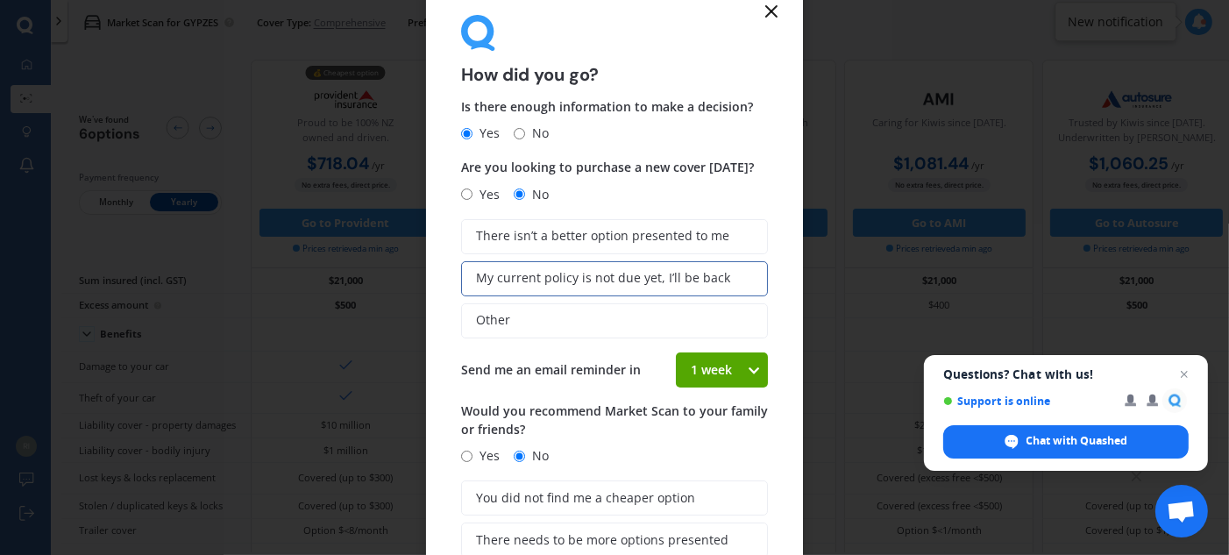
click at [469, 457] on input "Yes" at bounding box center [466, 456] width 11 height 11
radio input "true"
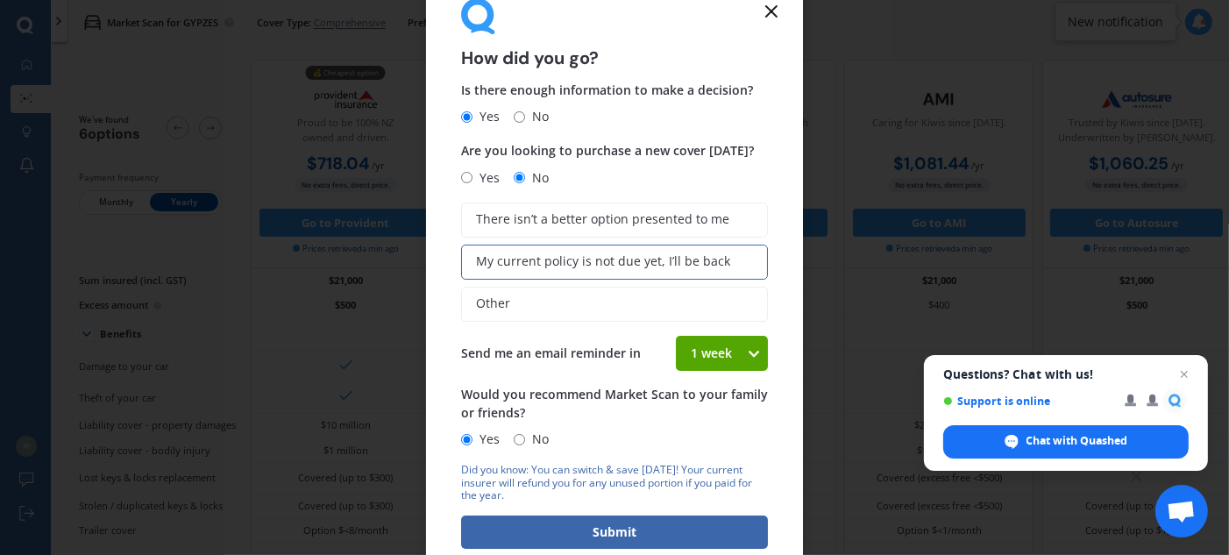
scroll to position [25, 0]
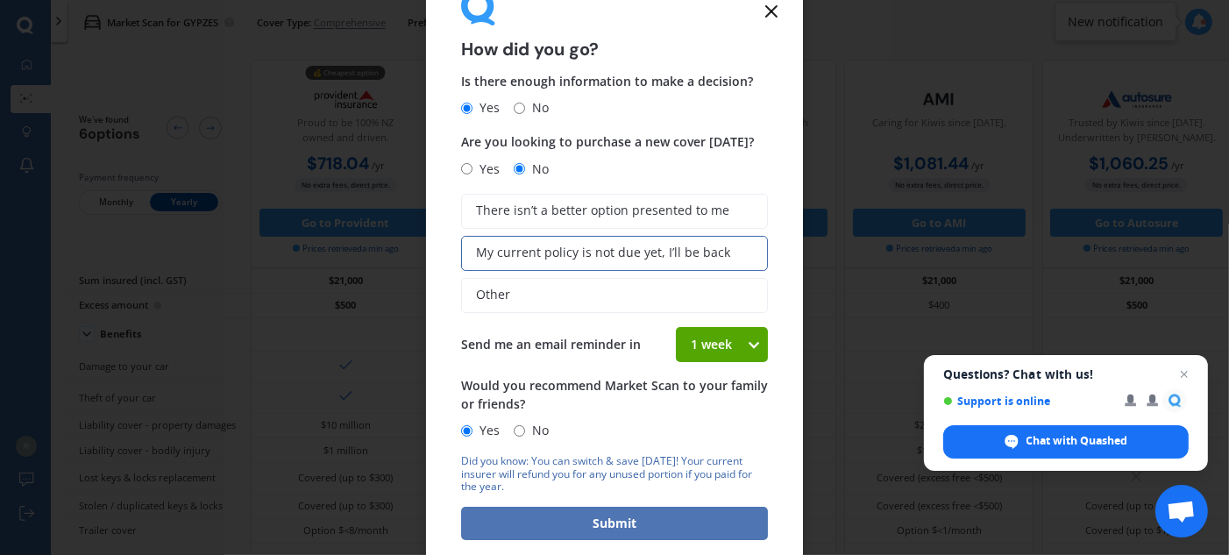
click at [597, 520] on button "Submit" at bounding box center [614, 523] width 307 height 33
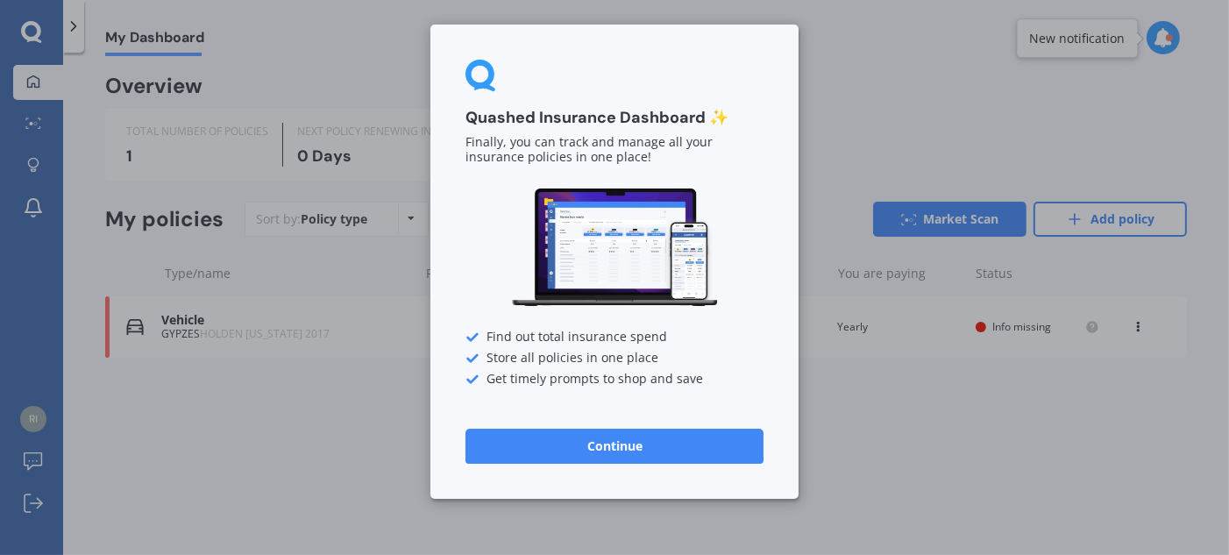
click at [630, 445] on button "Continue" at bounding box center [615, 446] width 298 height 35
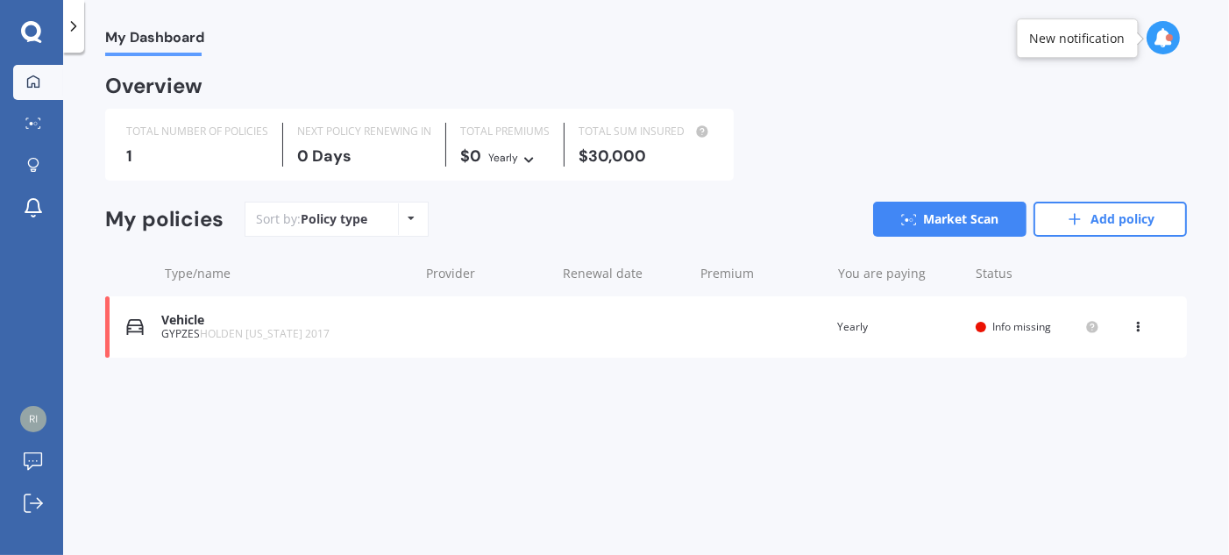
click at [29, 33] on icon at bounding box center [31, 32] width 21 height 23
click at [34, 35] on icon at bounding box center [31, 32] width 21 height 23
click at [1090, 217] on link "Add policy" at bounding box center [1110, 219] width 153 height 35
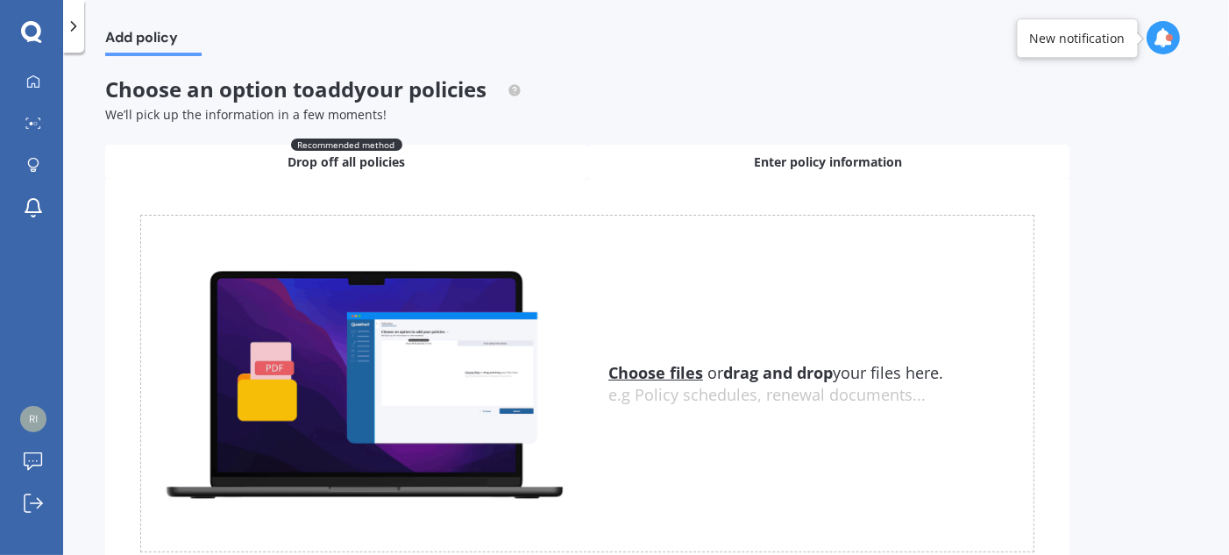
click at [821, 166] on span "Enter policy information" at bounding box center [829, 162] width 148 height 18
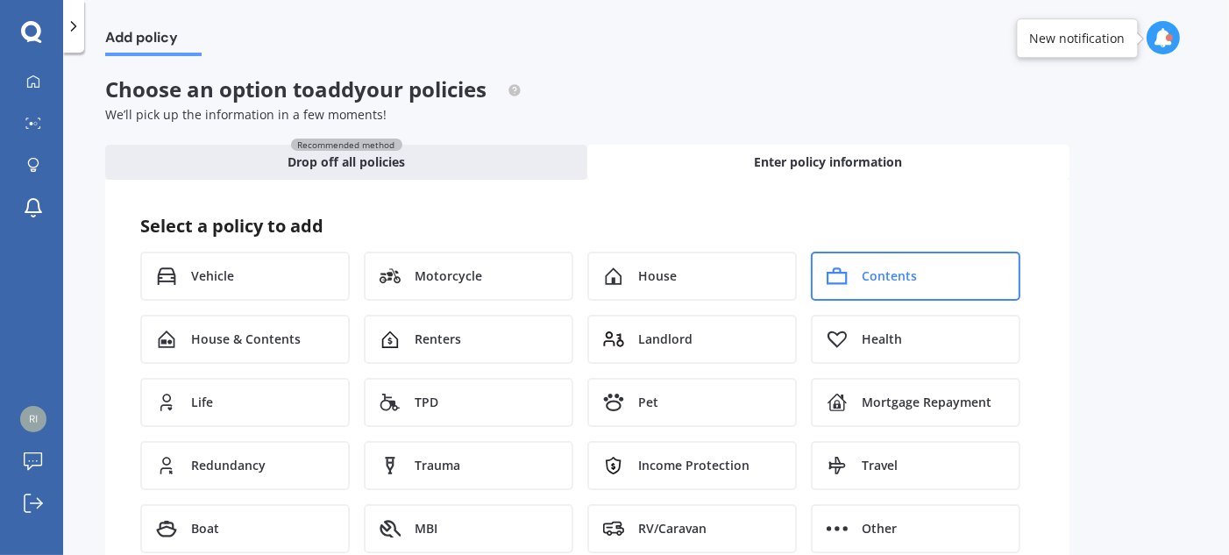
click at [869, 282] on span "Contents" at bounding box center [889, 276] width 55 height 18
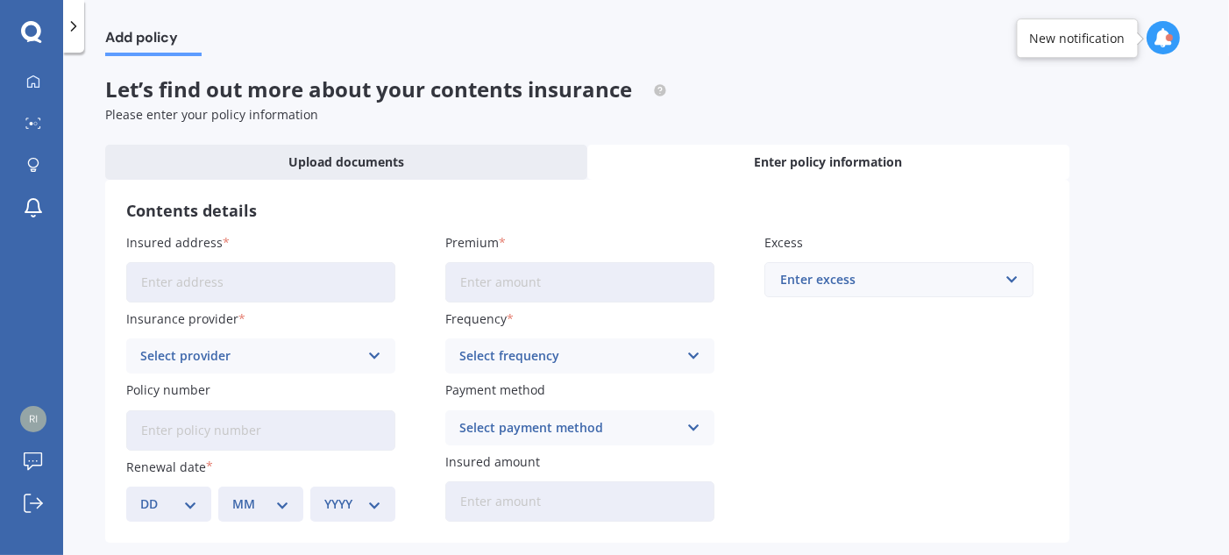
click at [225, 277] on input "Insured address" at bounding box center [260, 282] width 269 height 40
type input "[STREET_ADDRESS]"
click at [373, 353] on icon at bounding box center [374, 355] width 15 height 19
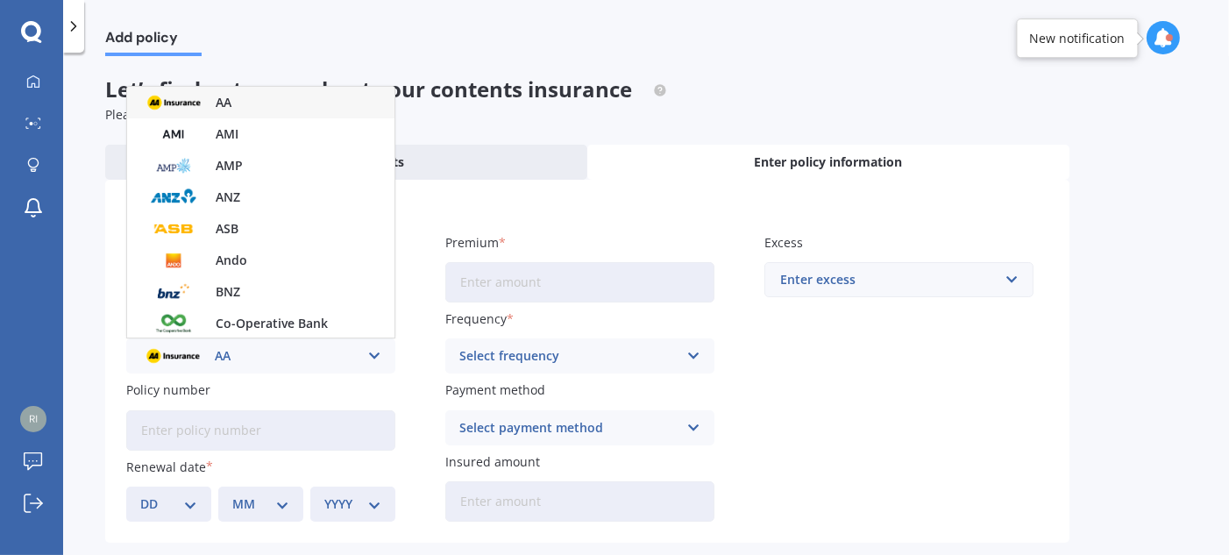
click at [269, 104] on div "AA" at bounding box center [260, 103] width 267 height 32
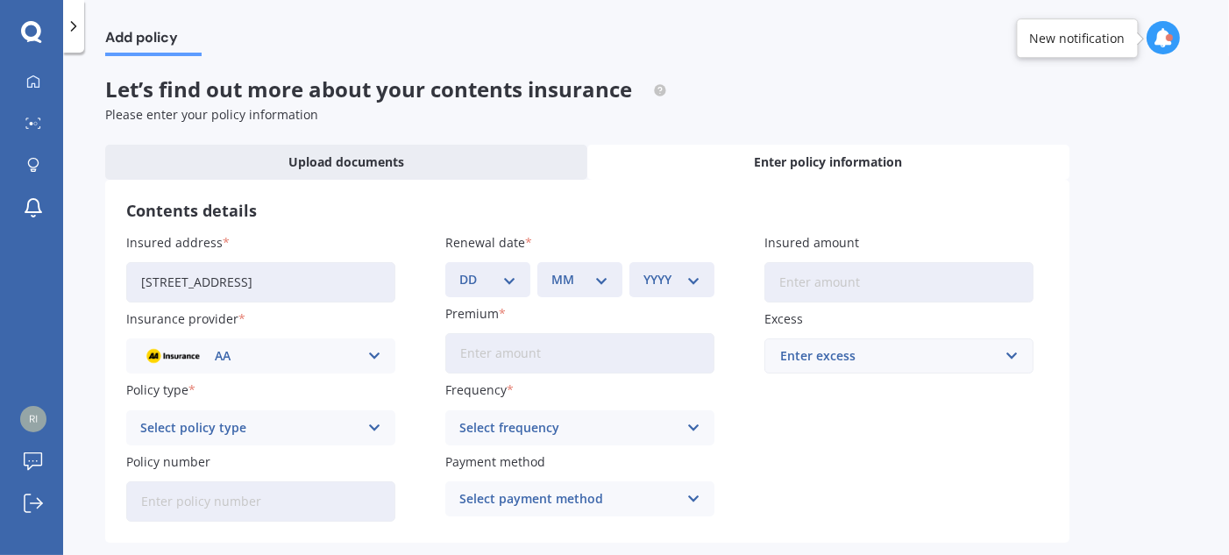
click at [373, 428] on icon at bounding box center [374, 427] width 15 height 19
click at [276, 468] on div "Contents Insurance" at bounding box center [260, 462] width 267 height 32
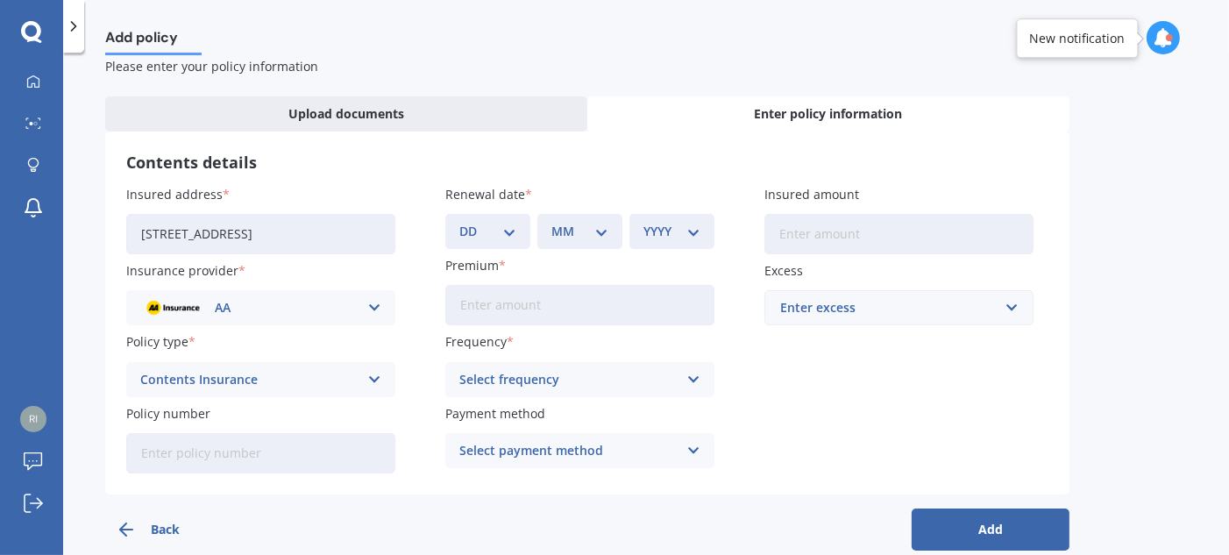
scroll to position [75, 0]
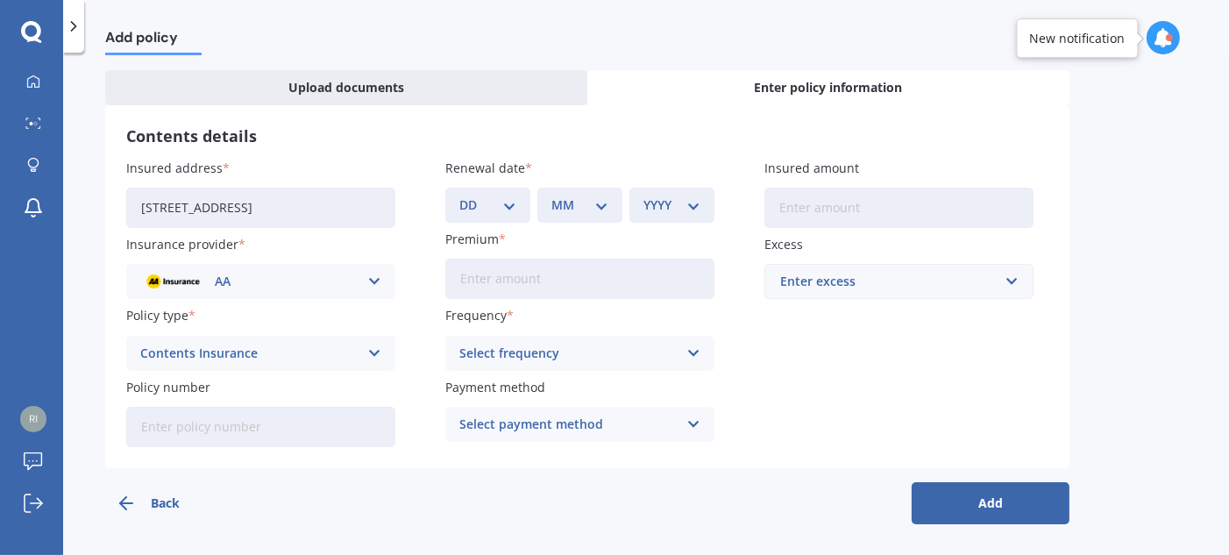
click at [513, 206] on select "DD 01 02 03 04 05 06 07 08 09 10 11 12 13 14 15 16 17 18 19 20 21 22 23 24 25 2…" at bounding box center [487, 205] width 57 height 19
click at [510, 210] on select "DD 01 02 03 04 05 06 07 08 09 10 11 12 13 14 15 16 17 18 19 20 21 22 23 24 25 2…" at bounding box center [487, 205] width 57 height 19
select select "29"
click at [459, 196] on select "DD 01 02 03 04 05 06 07 08 09 10 11 12 13 14 15 16 17 18 19 20 21 22 23 24 25 2…" at bounding box center [487, 205] width 57 height 19
click at [601, 204] on select "MM 01 02 03 04 05 06 07 08 09 10 11 12" at bounding box center [580, 205] width 57 height 19
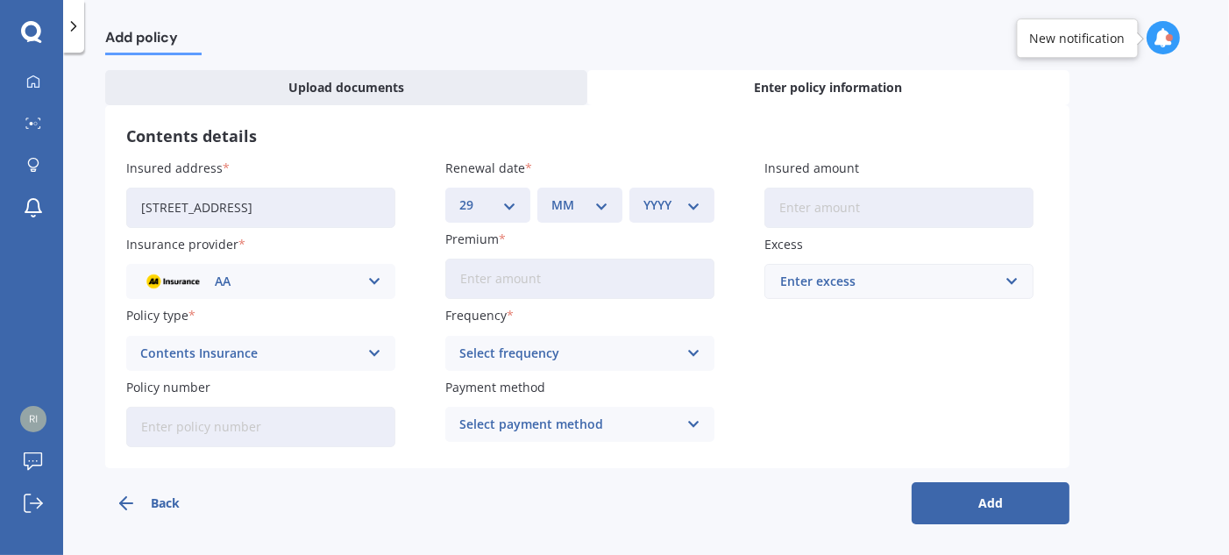
select select "09"
click at [552, 196] on select "MM 01 02 03 04 05 06 07 08 09 10 11 12" at bounding box center [580, 205] width 57 height 19
click at [694, 202] on select "YYYY 2027 2026 2025 2024 2023 2022 2021 2020 2019 2018 2017 2016 2015 2014 2013…" at bounding box center [672, 205] width 57 height 19
select select "2025"
click at [644, 196] on select "YYYY 2027 2026 2025 2024 2023 2022 2021 2020 2019 2018 2017 2016 2015 2014 2013…" at bounding box center [672, 205] width 57 height 19
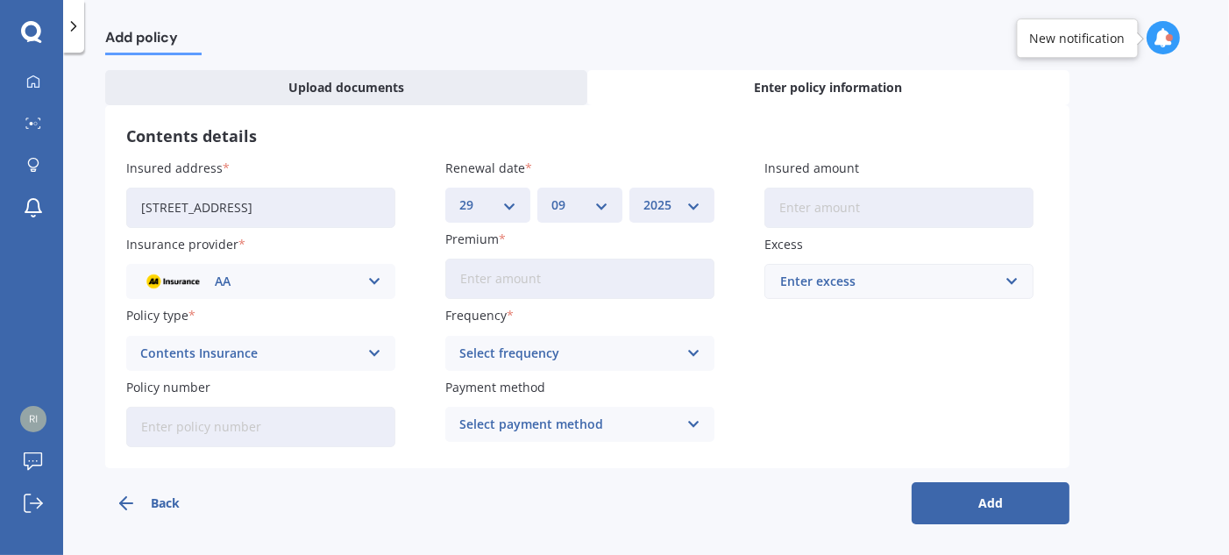
click at [694, 352] on icon at bounding box center [694, 353] width 15 height 19
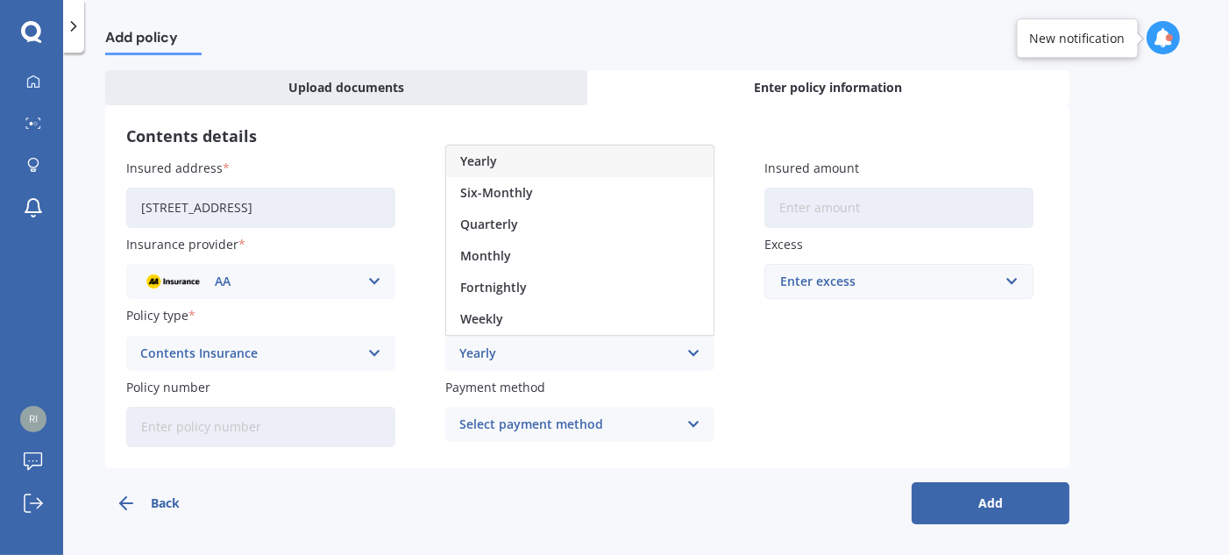
click at [566, 162] on div "Yearly" at bounding box center [579, 162] width 267 height 32
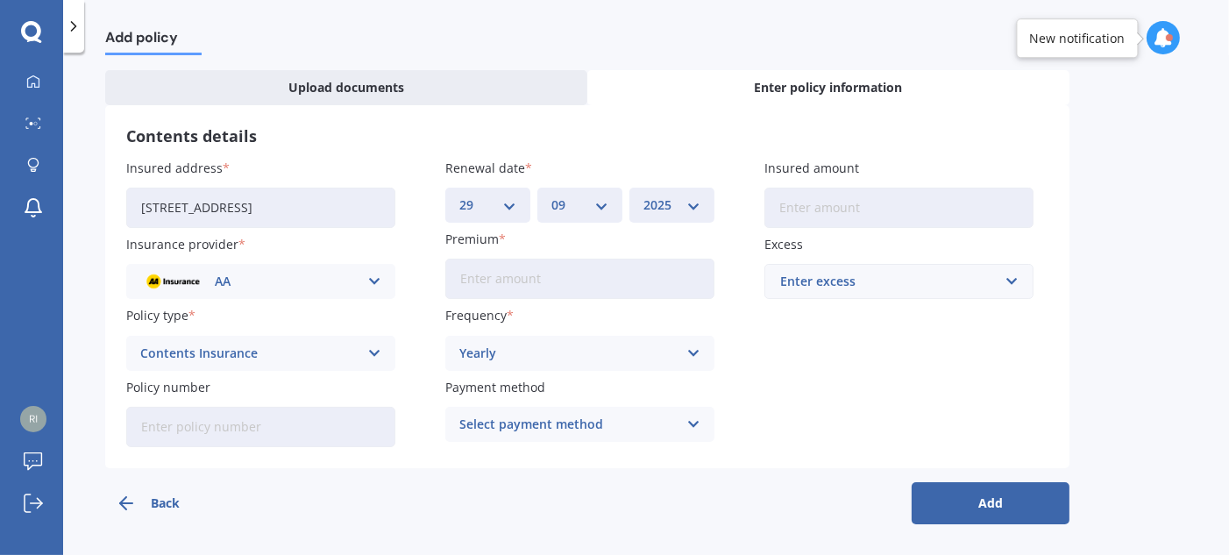
click at [693, 429] on icon at bounding box center [694, 424] width 15 height 19
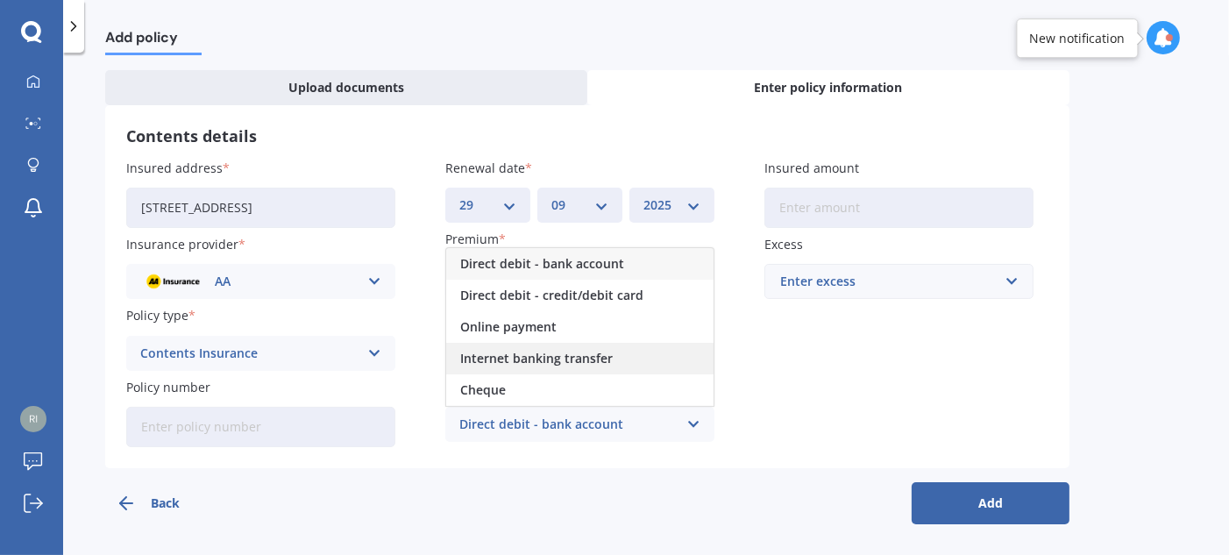
click at [616, 352] on div "Internet banking transfer" at bounding box center [579, 359] width 267 height 32
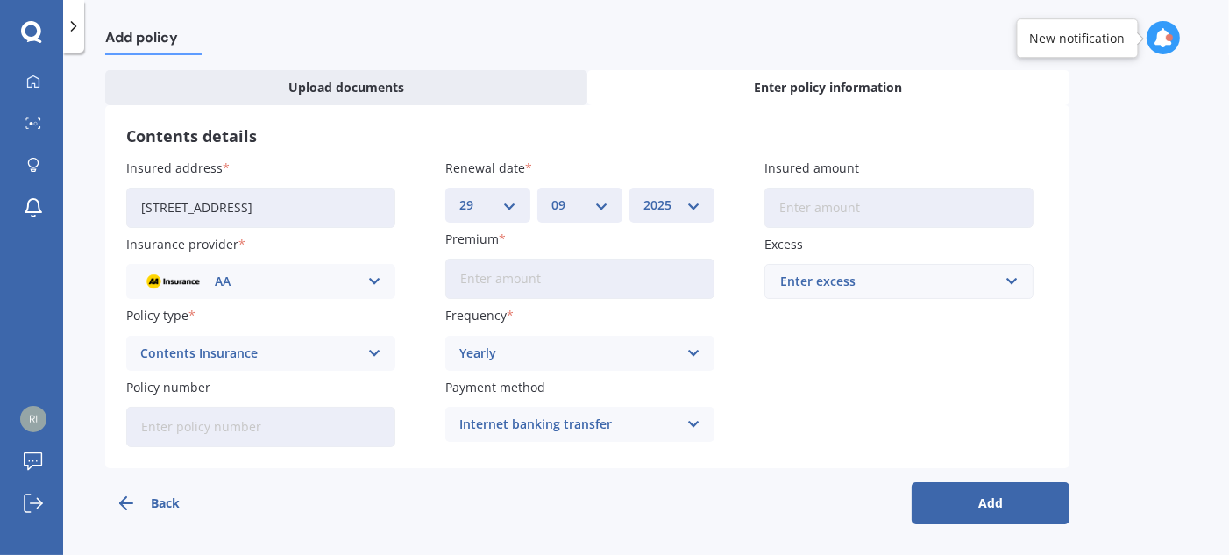
click at [872, 216] on input "Insured amount" at bounding box center [899, 208] width 269 height 40
click at [1004, 277] on input "text" at bounding box center [892, 281] width 253 height 33
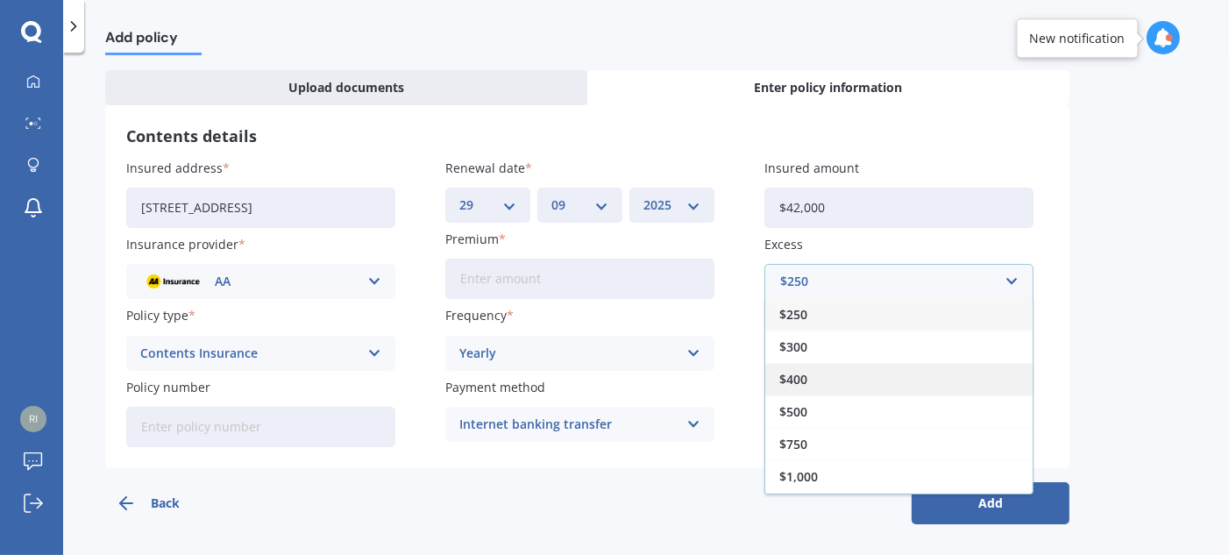
click at [852, 384] on div "$400" at bounding box center [898, 379] width 267 height 32
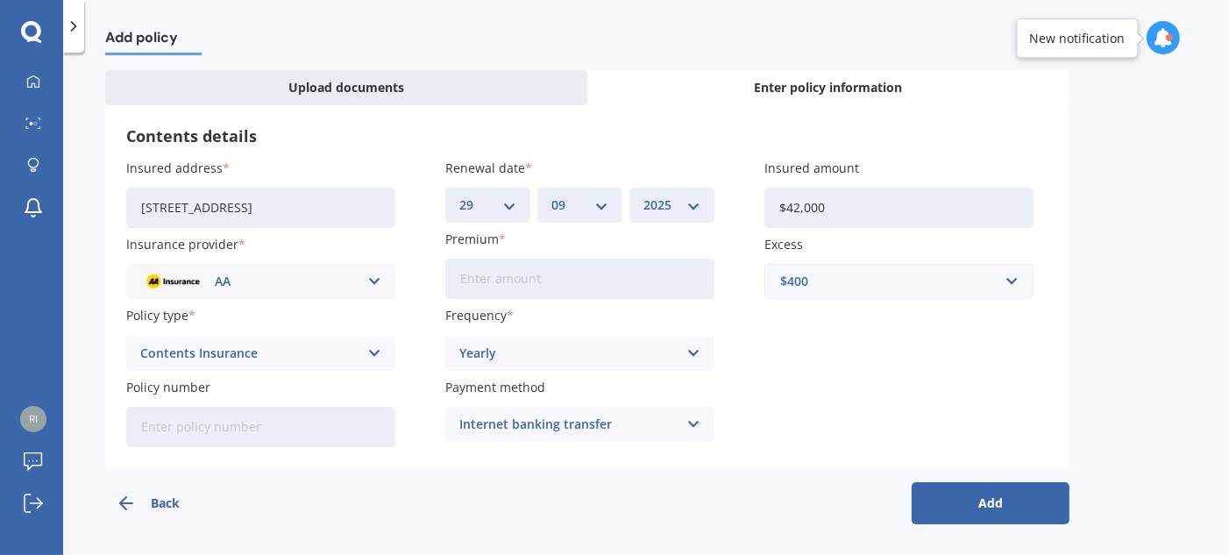
click at [1004, 502] on button "Add" at bounding box center [991, 503] width 158 height 42
click at [800, 209] on input "$42,000" at bounding box center [899, 208] width 269 height 40
type input "$47,000"
click at [528, 275] on input "Premium" at bounding box center [579, 279] width 269 height 40
type input "$558.62"
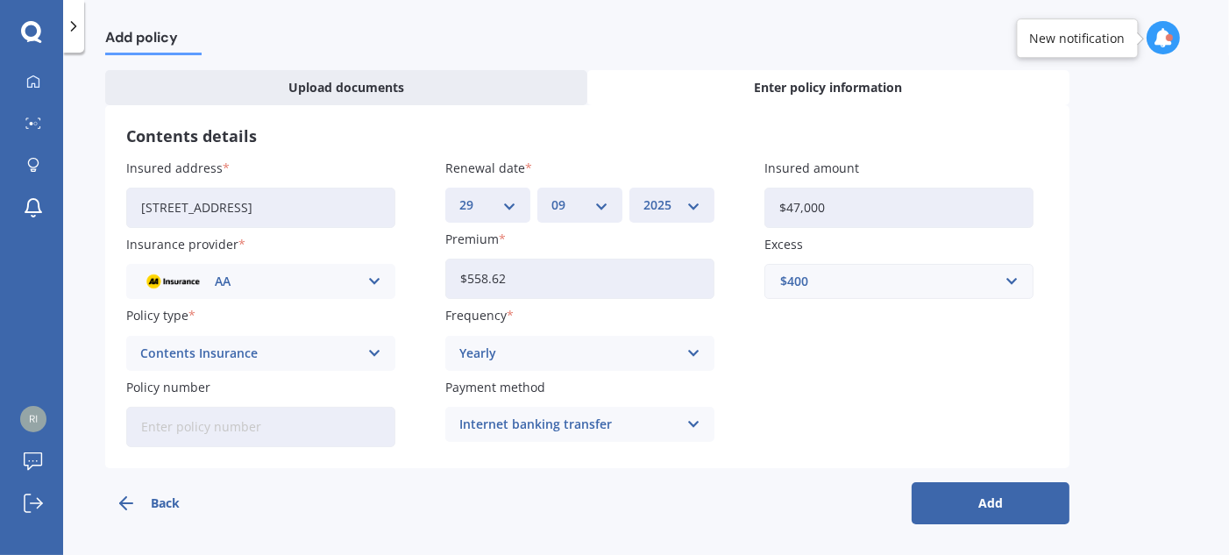
click at [1003, 498] on button "Add" at bounding box center [991, 503] width 158 height 42
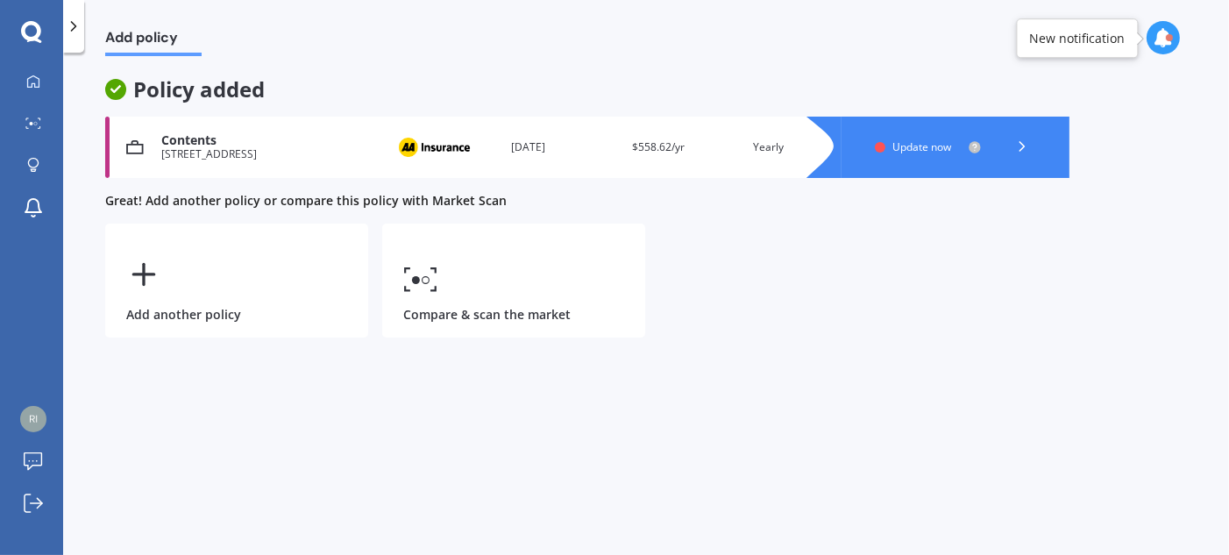
scroll to position [0, 0]
click at [904, 147] on span "Update now" at bounding box center [922, 146] width 59 height 15
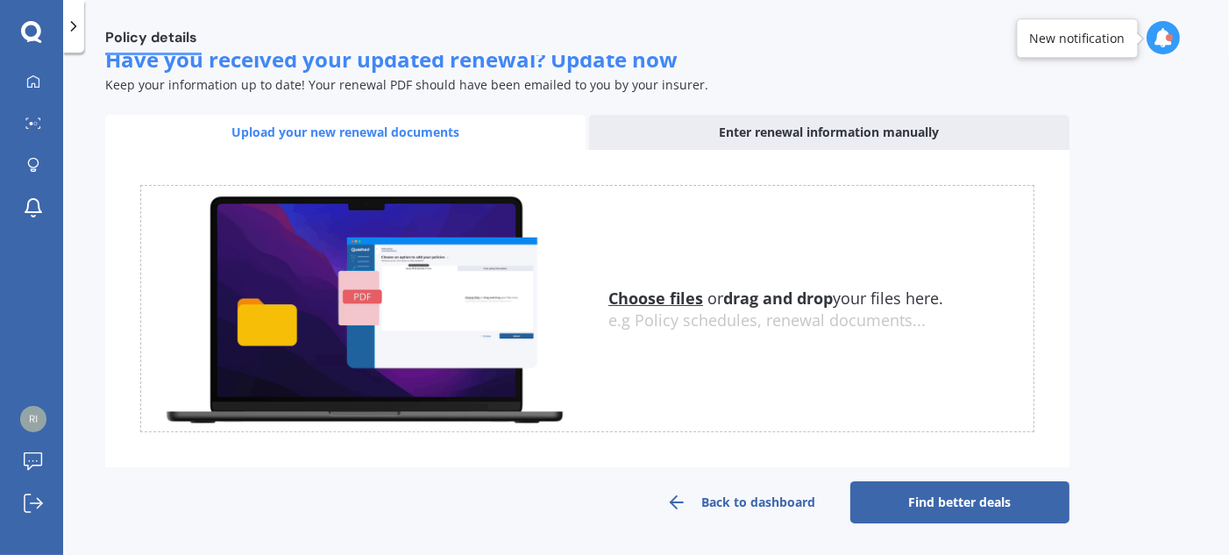
scroll to position [288, 0]
click at [943, 508] on link "Find better deals" at bounding box center [960, 502] width 219 height 42
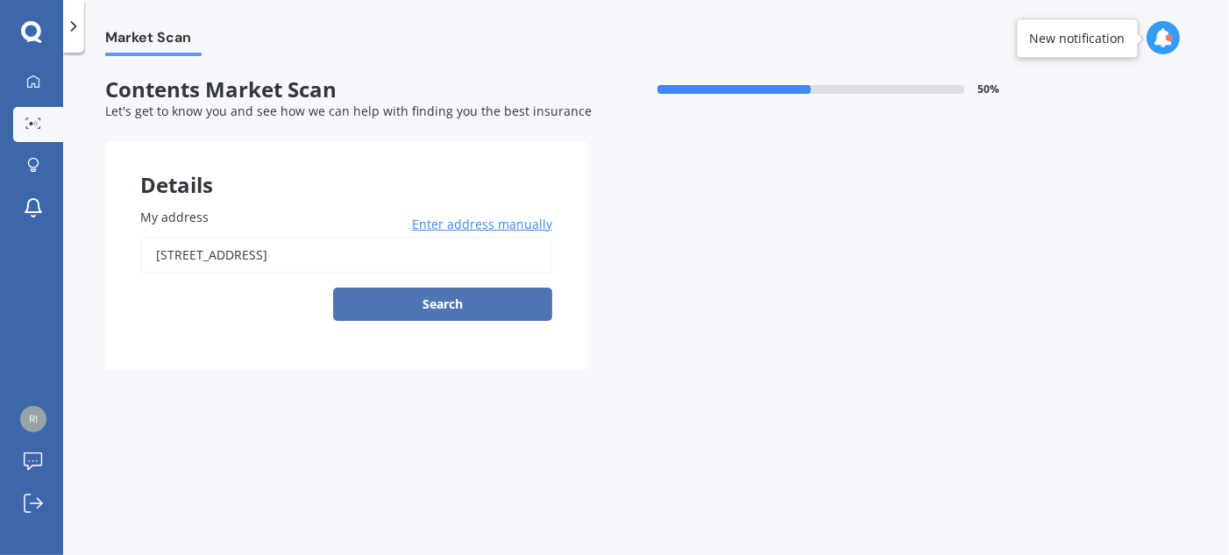
click at [464, 303] on button "Search" at bounding box center [442, 304] width 219 height 33
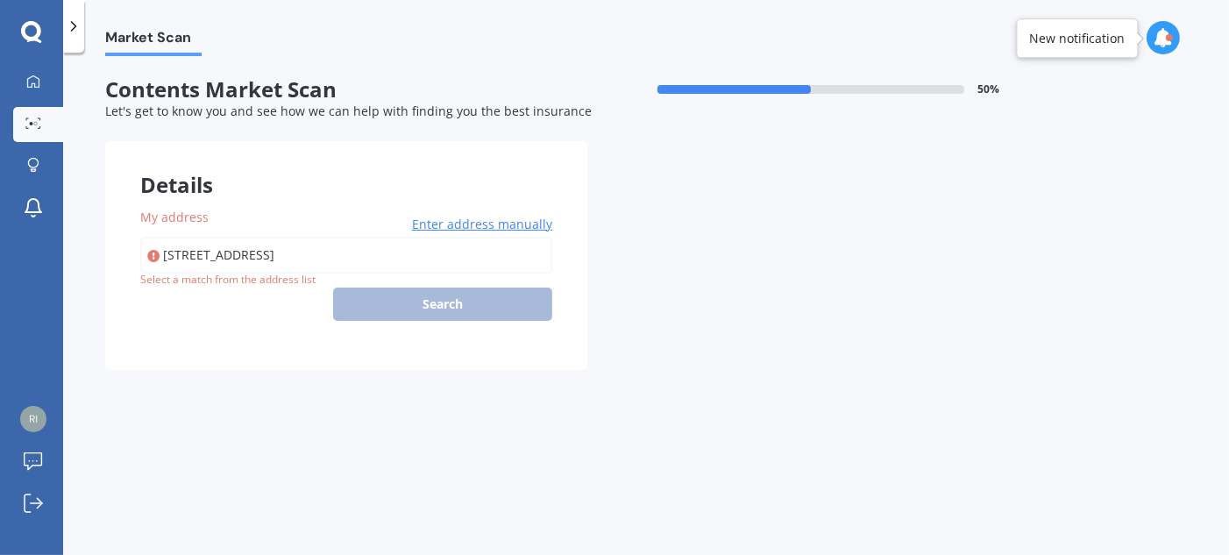
type input "[STREET_ADDRESS]"
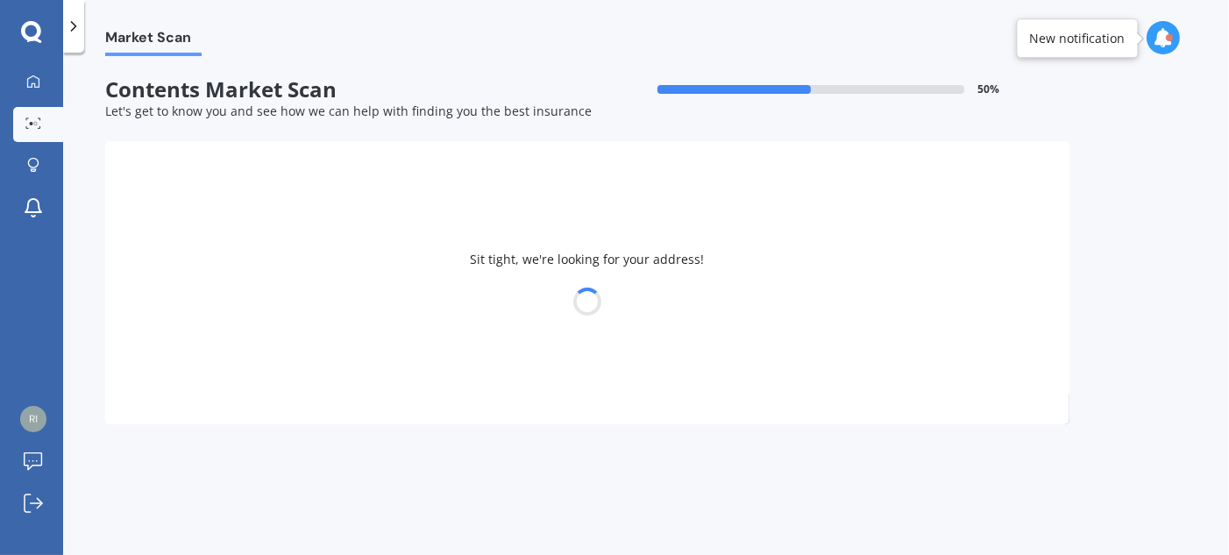
select select "24"
select select "02"
select select "1970"
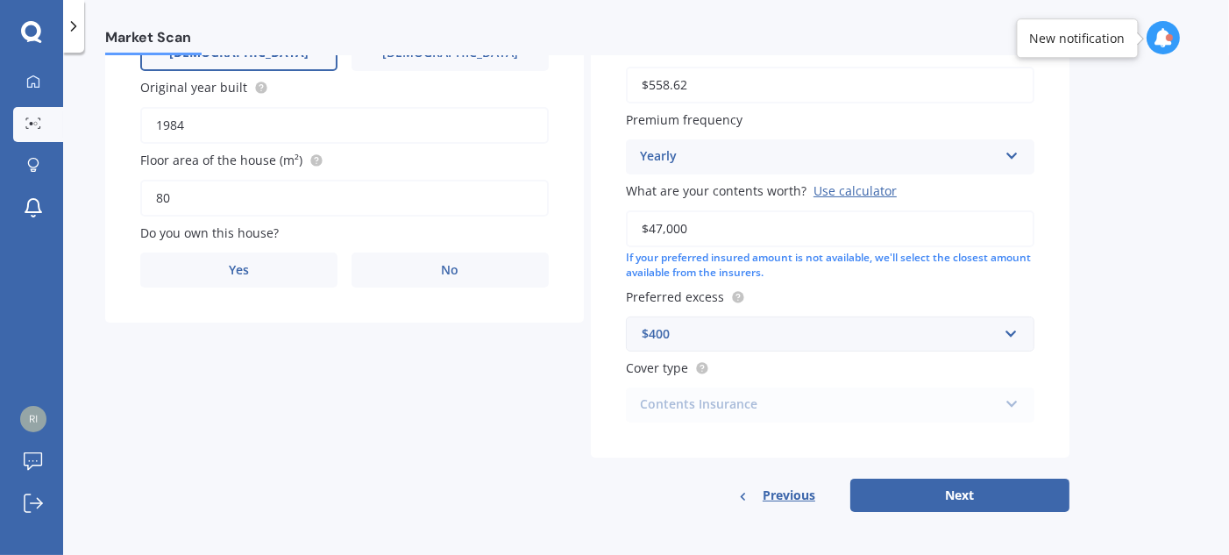
scroll to position [355, 0]
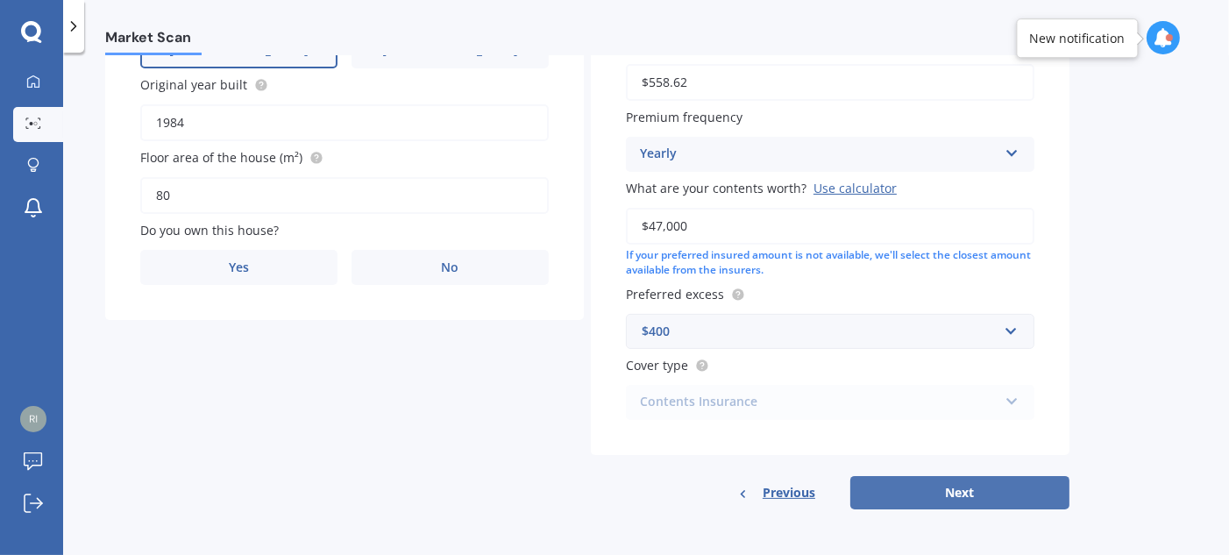
click at [960, 497] on button "Next" at bounding box center [960, 492] width 219 height 33
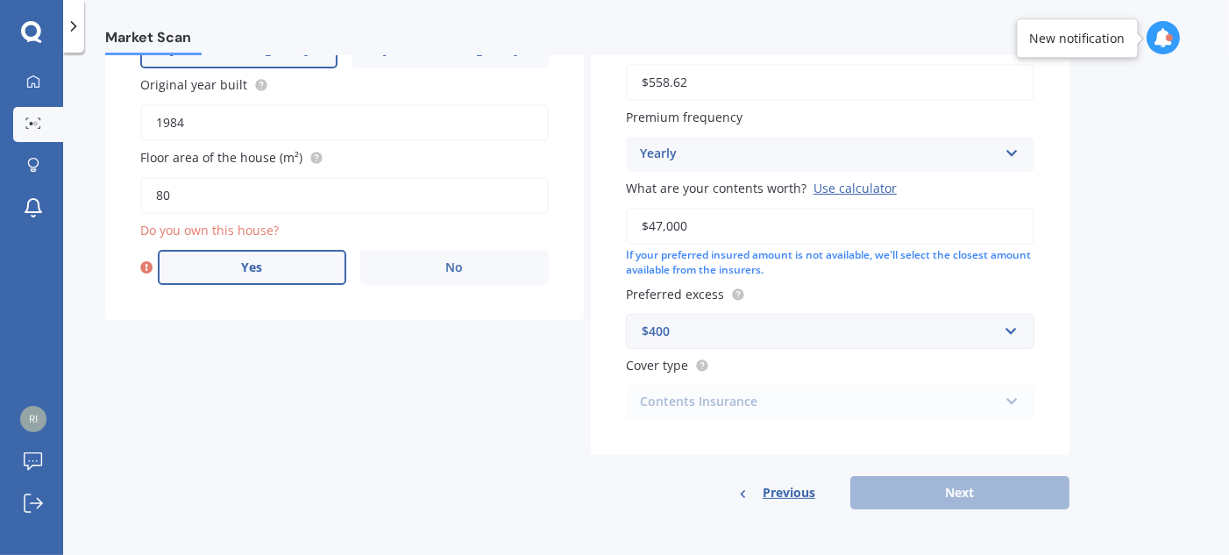
click at [295, 262] on label "Yes" at bounding box center [252, 267] width 189 height 35
click at [0, 0] on input "Yes" at bounding box center [0, 0] width 0 height 0
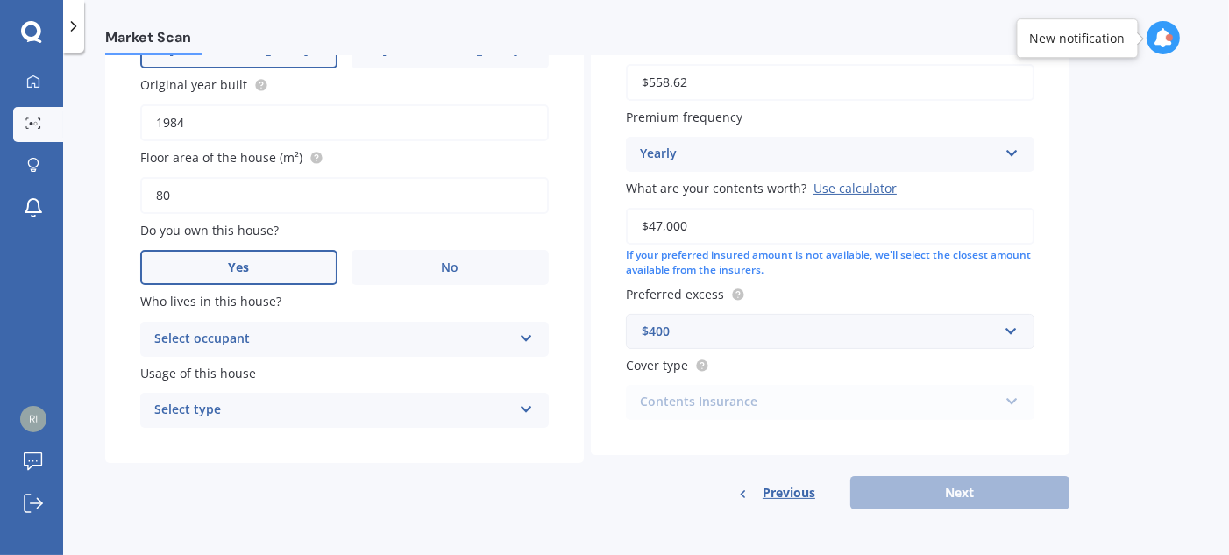
click at [965, 482] on div "Previous Next" at bounding box center [830, 492] width 479 height 33
click at [521, 337] on icon at bounding box center [526, 335] width 15 height 12
click at [476, 377] on div "Owner" at bounding box center [344, 374] width 407 height 32
click at [526, 408] on icon at bounding box center [526, 406] width 15 height 12
click at [445, 452] on div "Permanent" at bounding box center [344, 445] width 407 height 32
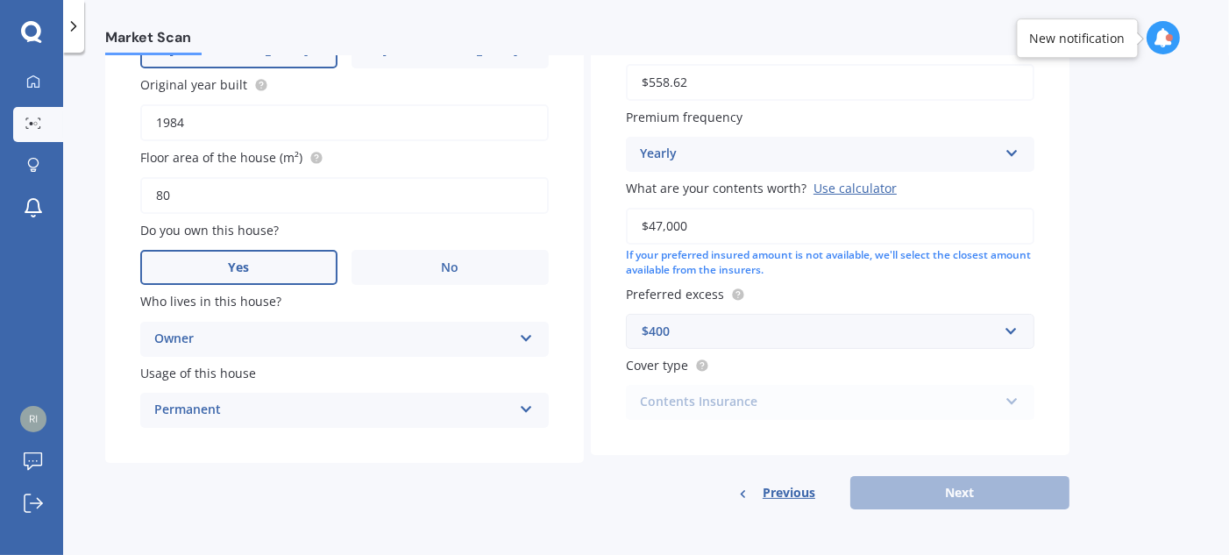
click at [950, 494] on div "Previous Next" at bounding box center [830, 492] width 479 height 33
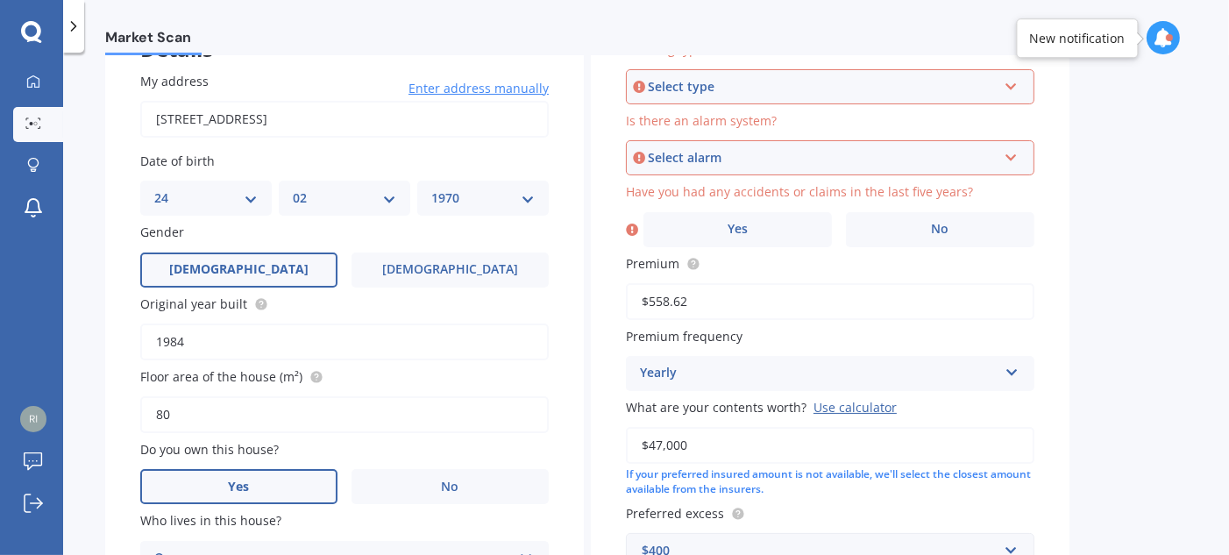
scroll to position [92, 0]
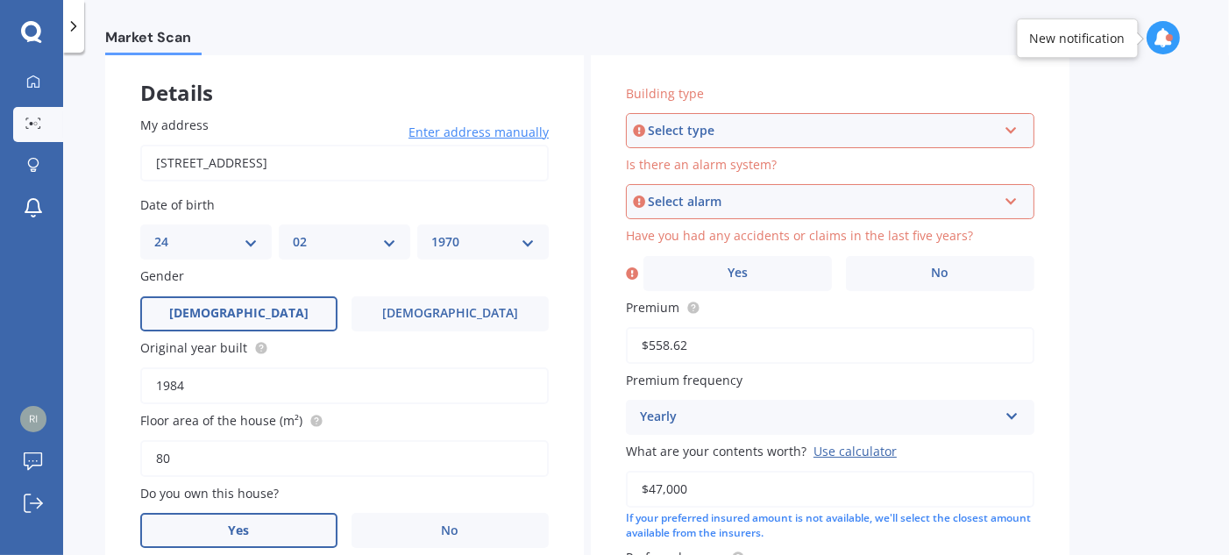
click at [1012, 128] on icon at bounding box center [1011, 127] width 15 height 12
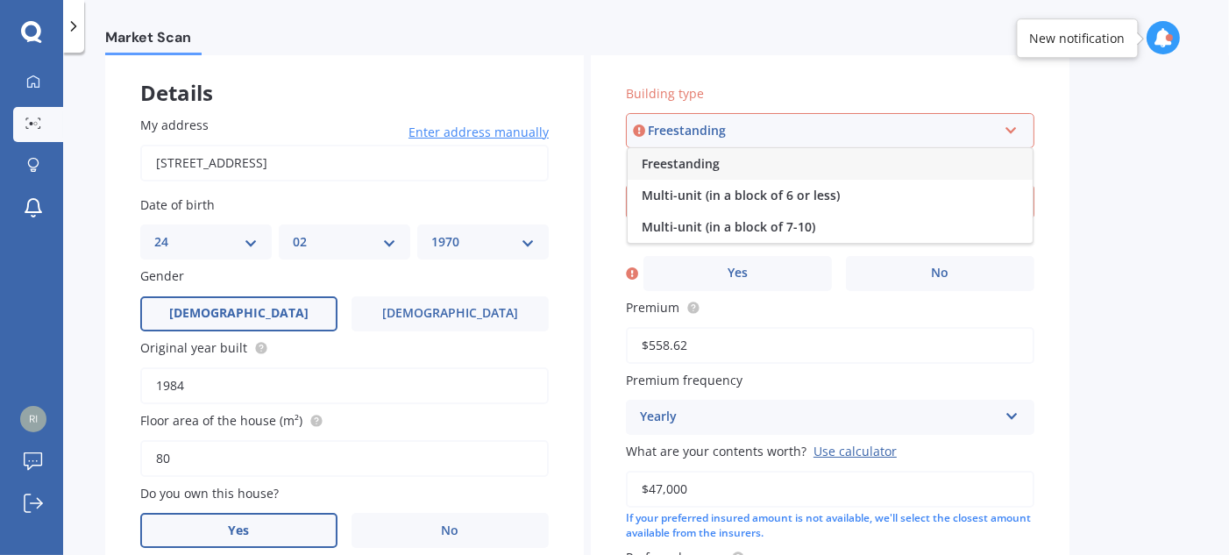
click at [944, 171] on div "Freestanding" at bounding box center [830, 164] width 405 height 32
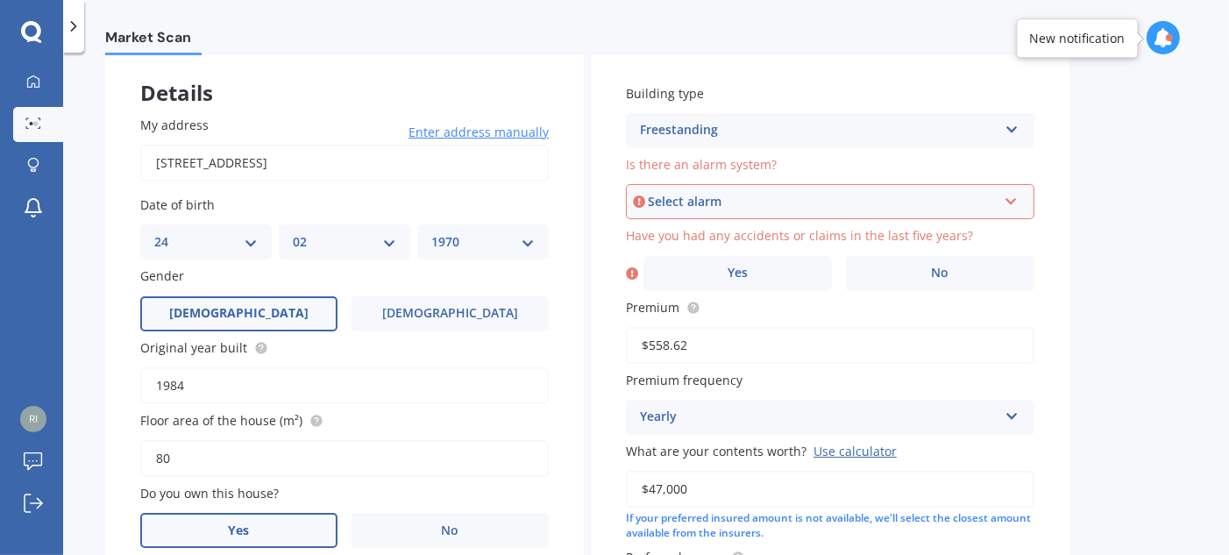
click at [1016, 205] on div "Select alarm Yes, monitored Yes, not monitored No" at bounding box center [830, 201] width 409 height 35
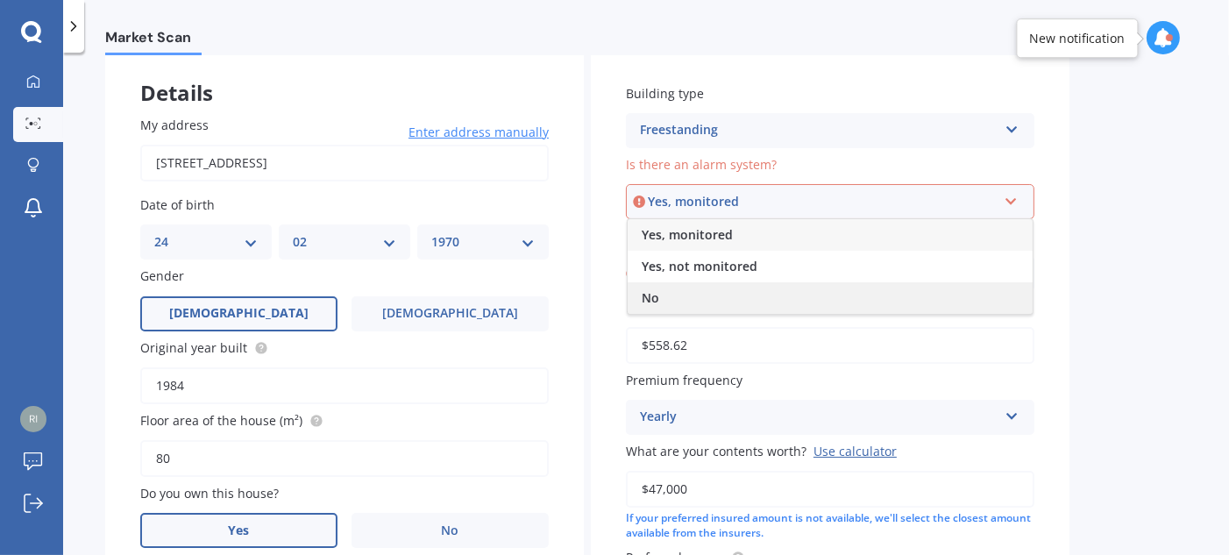
click at [801, 293] on div "No" at bounding box center [830, 298] width 405 height 32
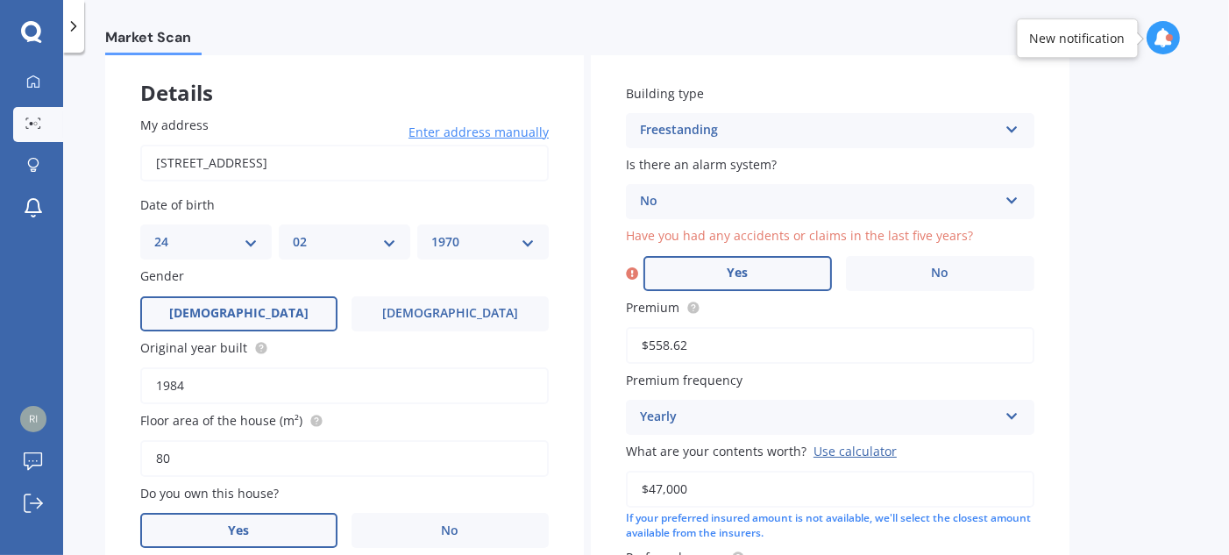
click at [786, 275] on label "Yes" at bounding box center [738, 273] width 189 height 35
click at [0, 0] on input "Yes" at bounding box center [0, 0] width 0 height 0
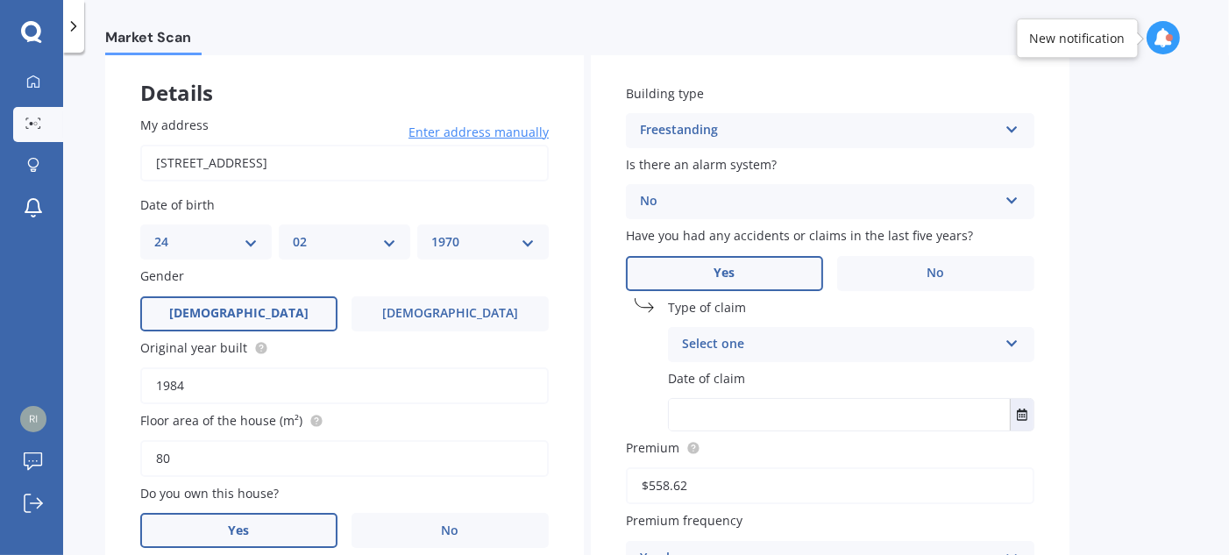
click at [1007, 346] on icon at bounding box center [1012, 340] width 15 height 12
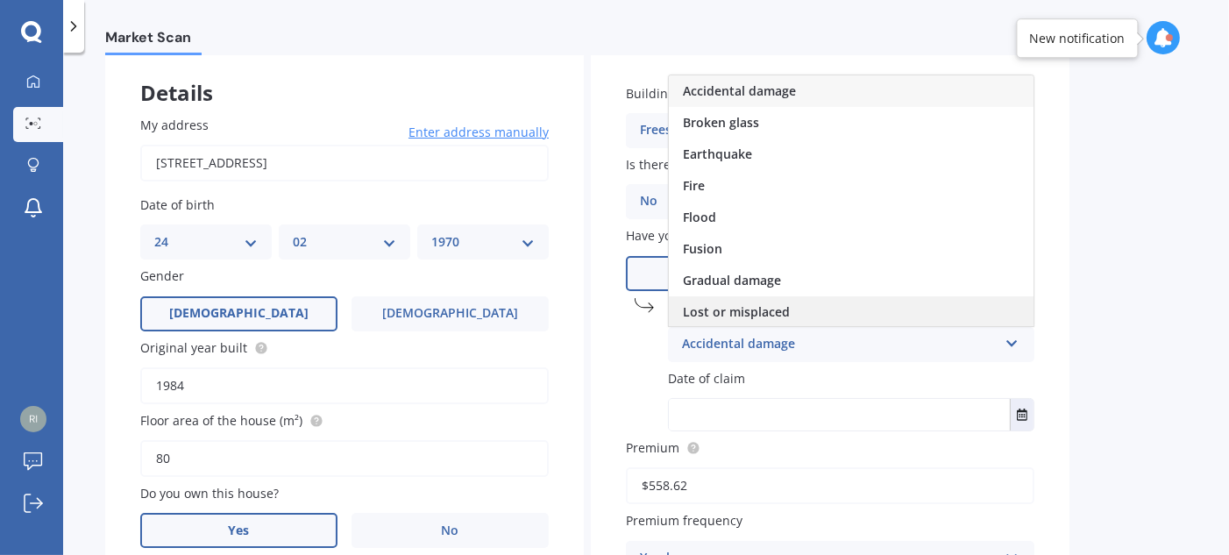
click at [860, 307] on div "Lost or misplaced" at bounding box center [851, 312] width 365 height 32
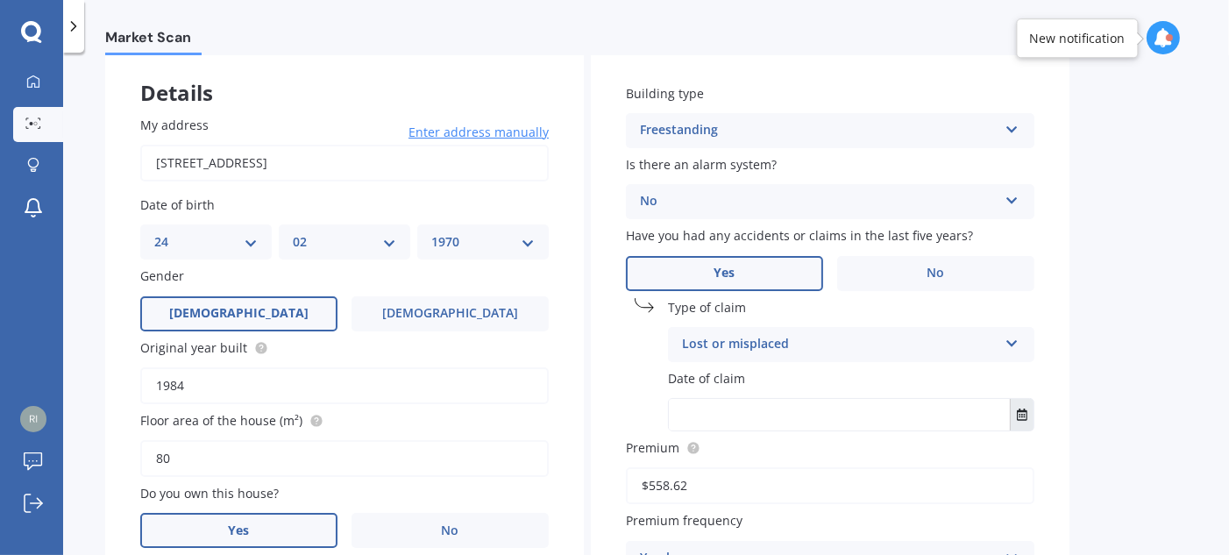
click at [1020, 413] on icon "Select date" at bounding box center [1022, 415] width 11 height 12
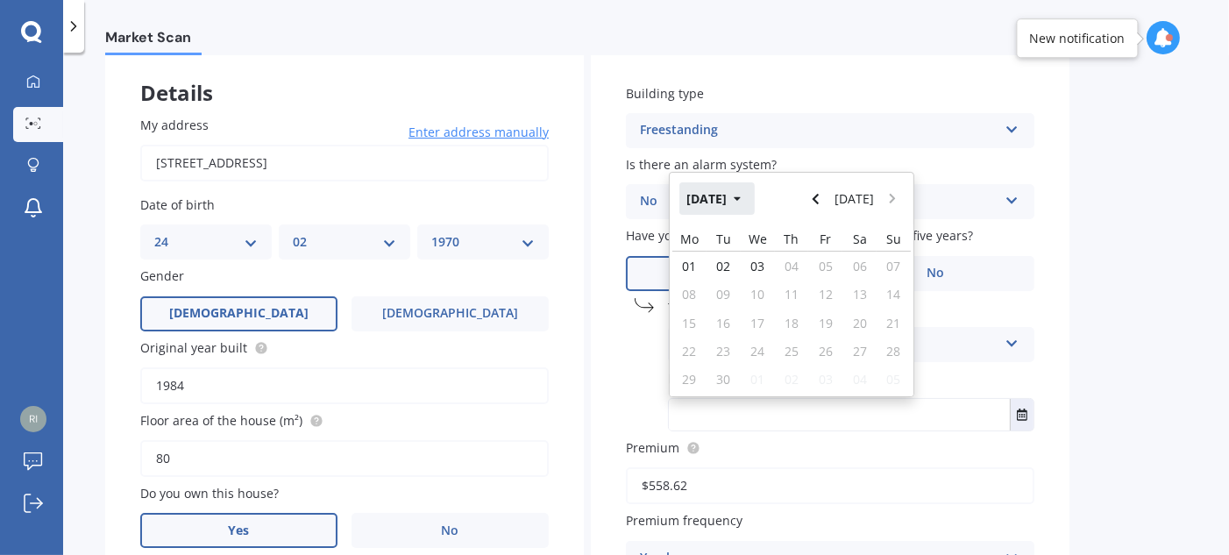
click at [742, 200] on icon "button" at bounding box center [738, 199] width 8 height 12
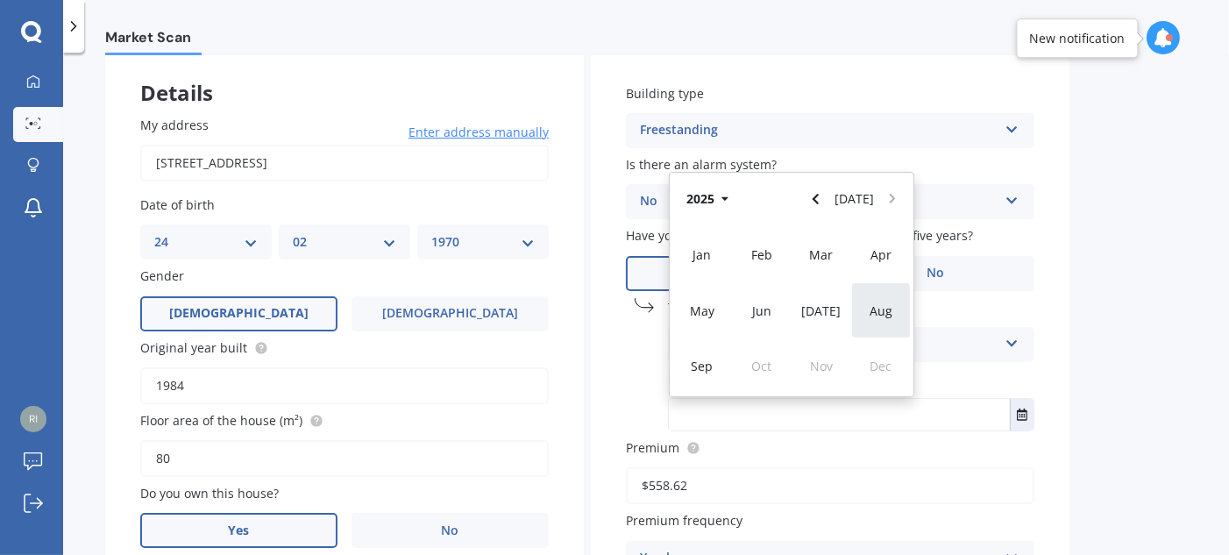
click at [882, 316] on span "Aug" at bounding box center [881, 311] width 23 height 17
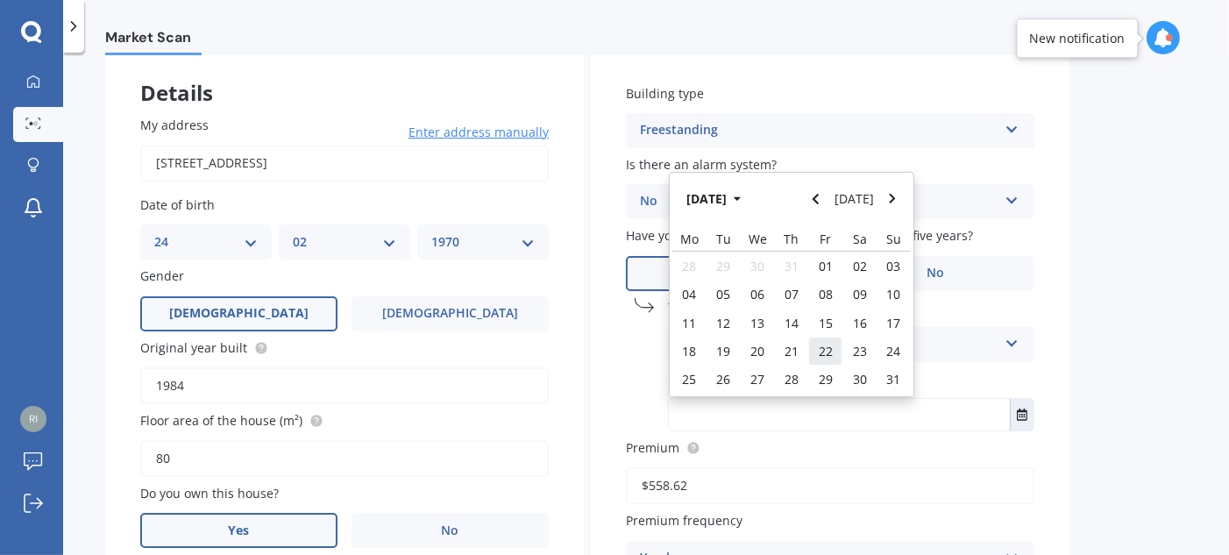
click at [826, 352] on span "22" at bounding box center [826, 351] width 14 height 17
type input "[DATE]"
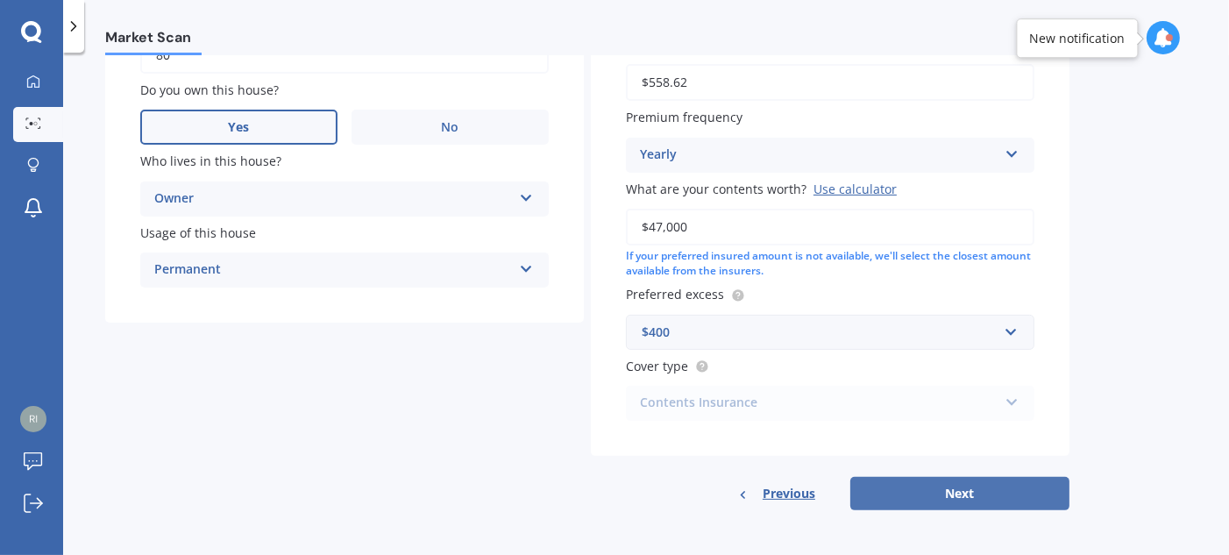
click at [980, 493] on button "Next" at bounding box center [960, 493] width 219 height 33
select select "24"
select select "02"
select select "1970"
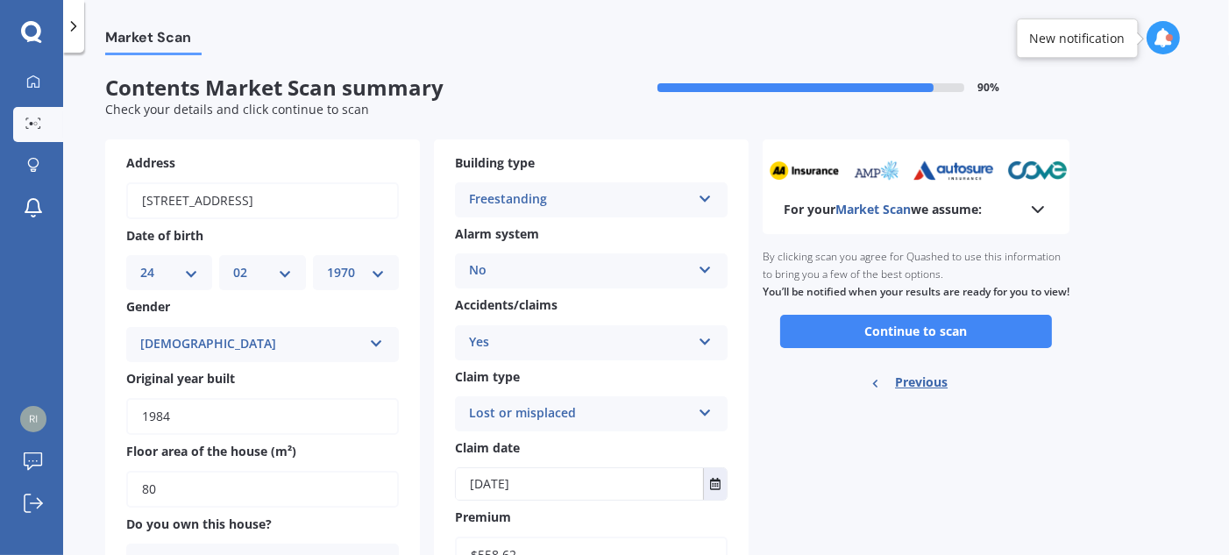
scroll to position [0, 0]
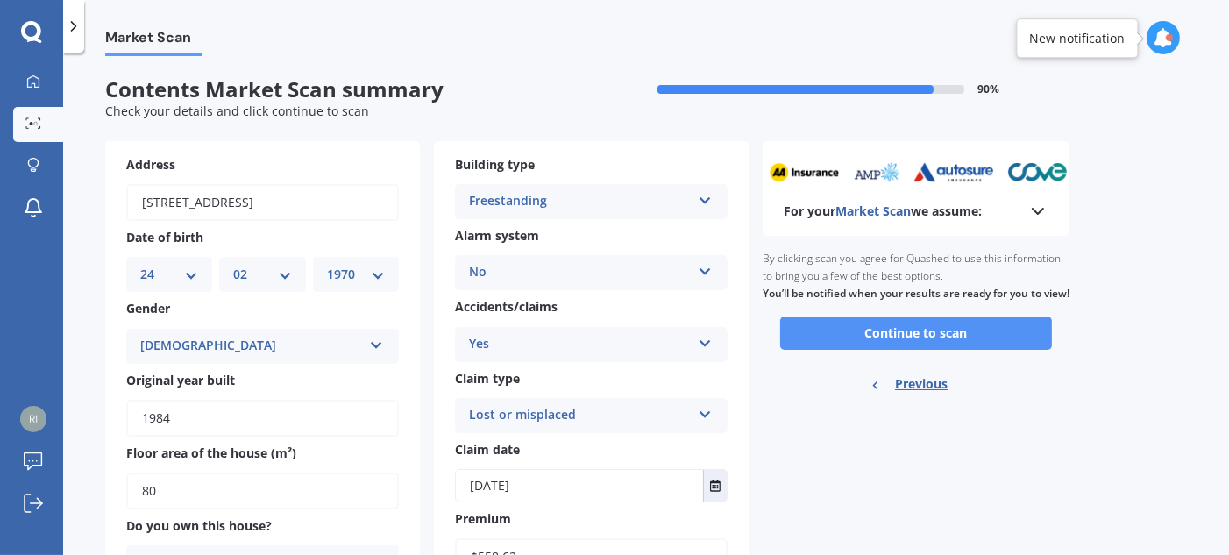
click at [888, 343] on button "Continue to scan" at bounding box center [916, 333] width 272 height 33
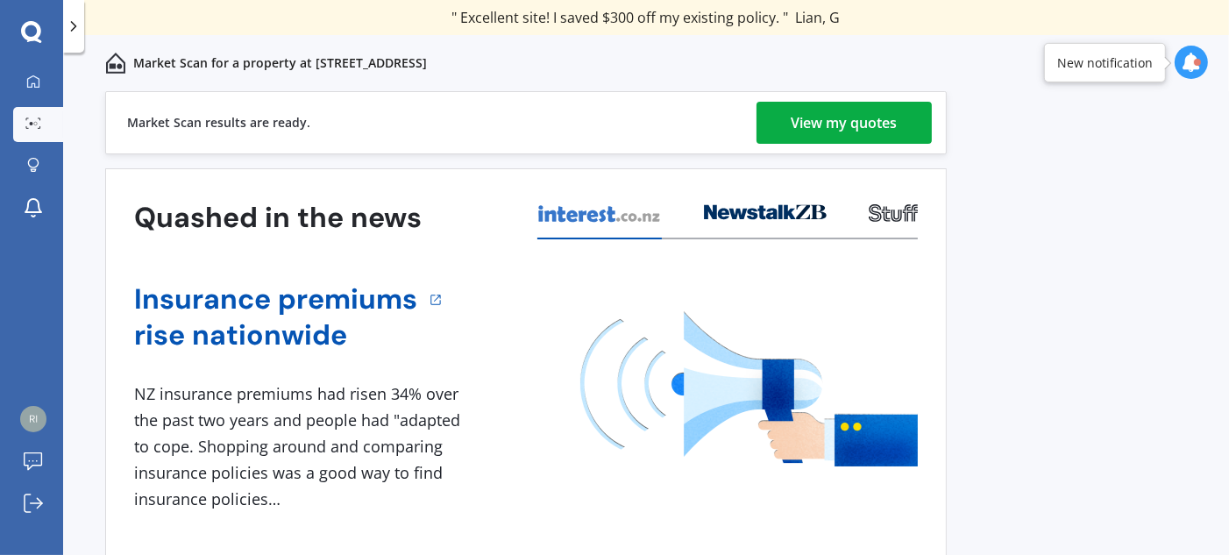
click at [844, 125] on div "View my quotes" at bounding box center [845, 123] width 106 height 42
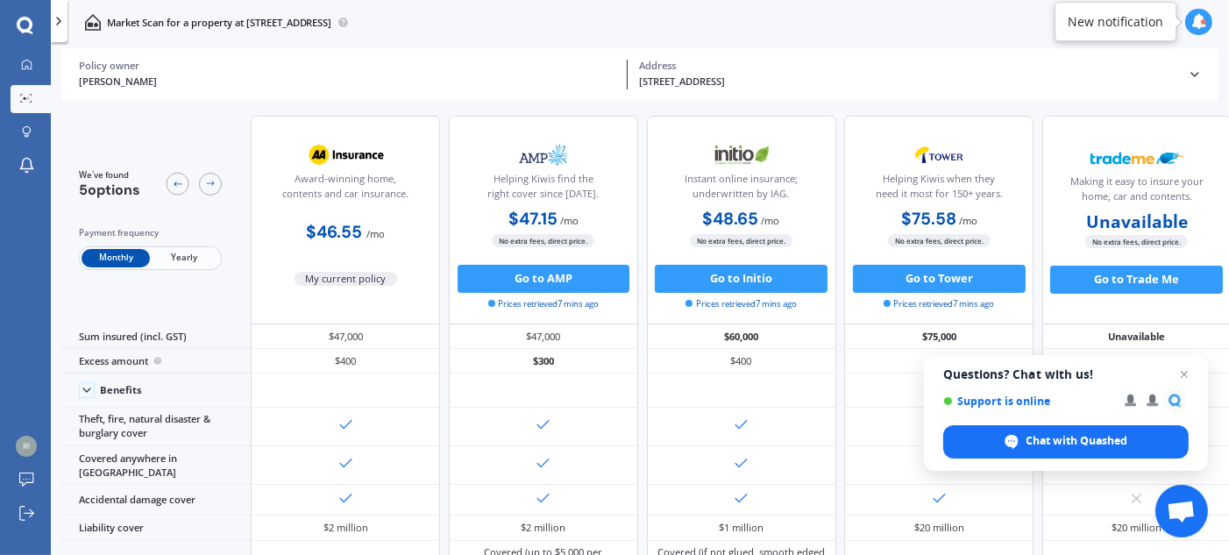
click at [182, 253] on span "Yearly" at bounding box center [184, 258] width 68 height 18
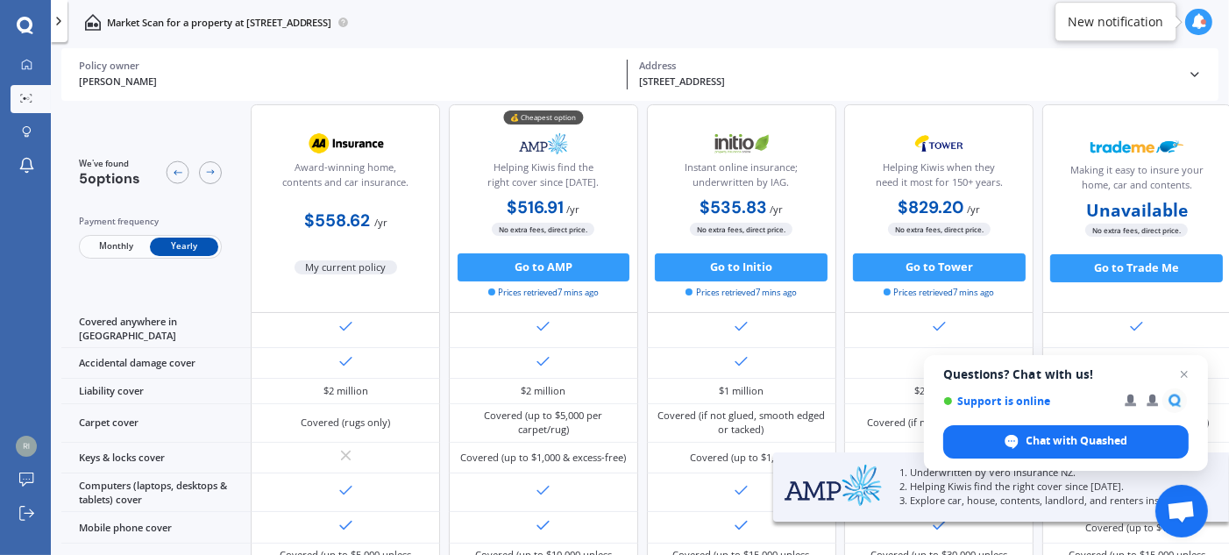
scroll to position [218, 0]
